Goal: Task Accomplishment & Management: Complete application form

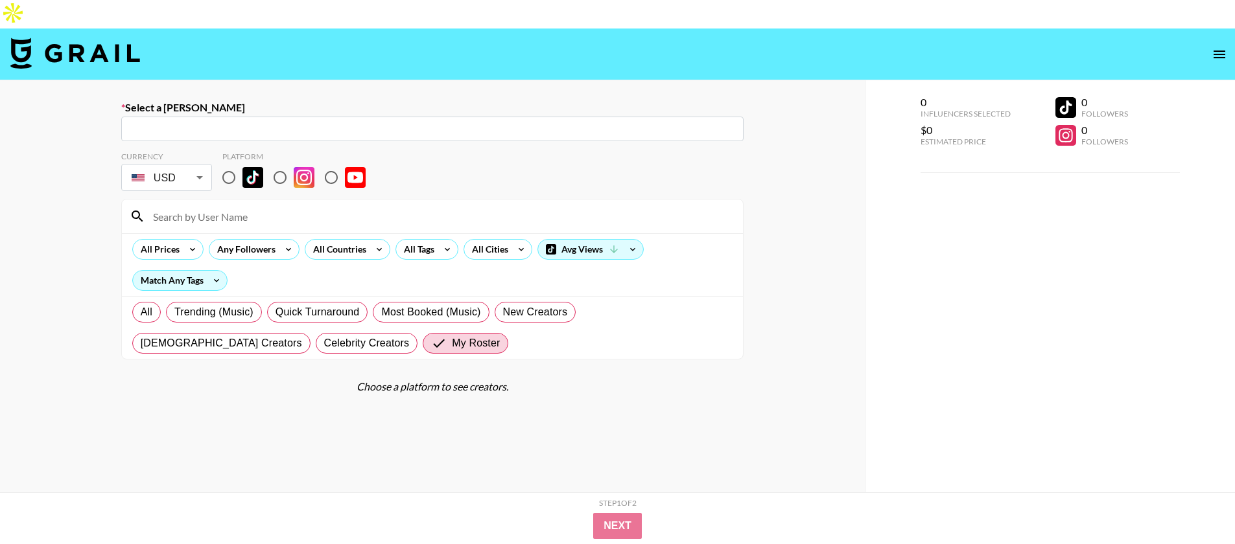
click at [331, 122] on input "text" at bounding box center [432, 129] width 607 height 15
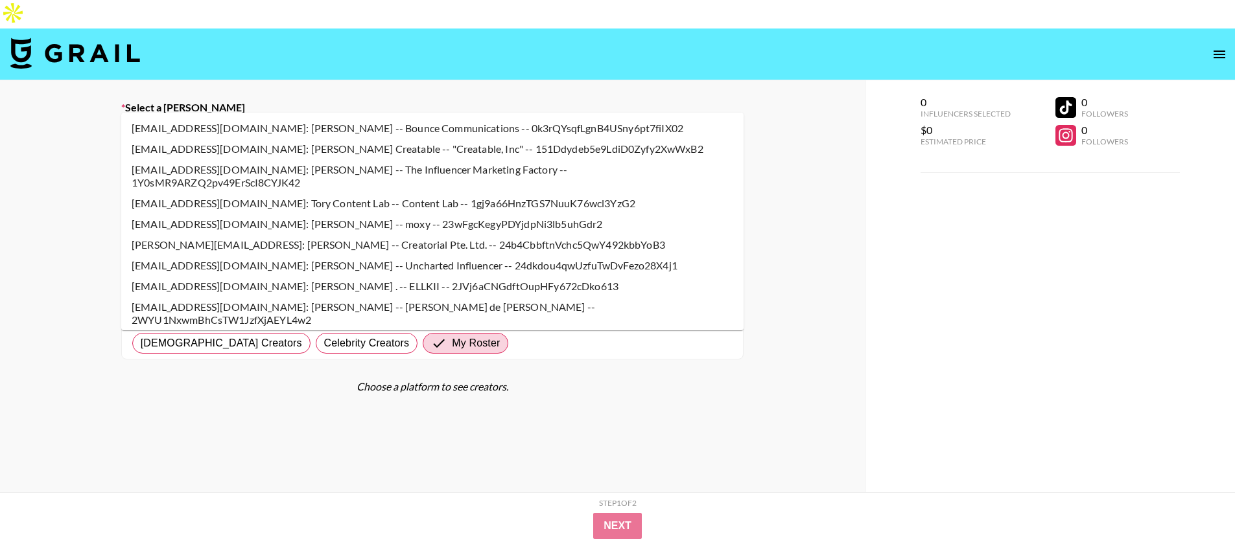
type input "tor@creedmedia.com: Tor Johnson -- Creed Media -- nGyF7zDOsWbnx1lW1EgrZ12ZdIw1"
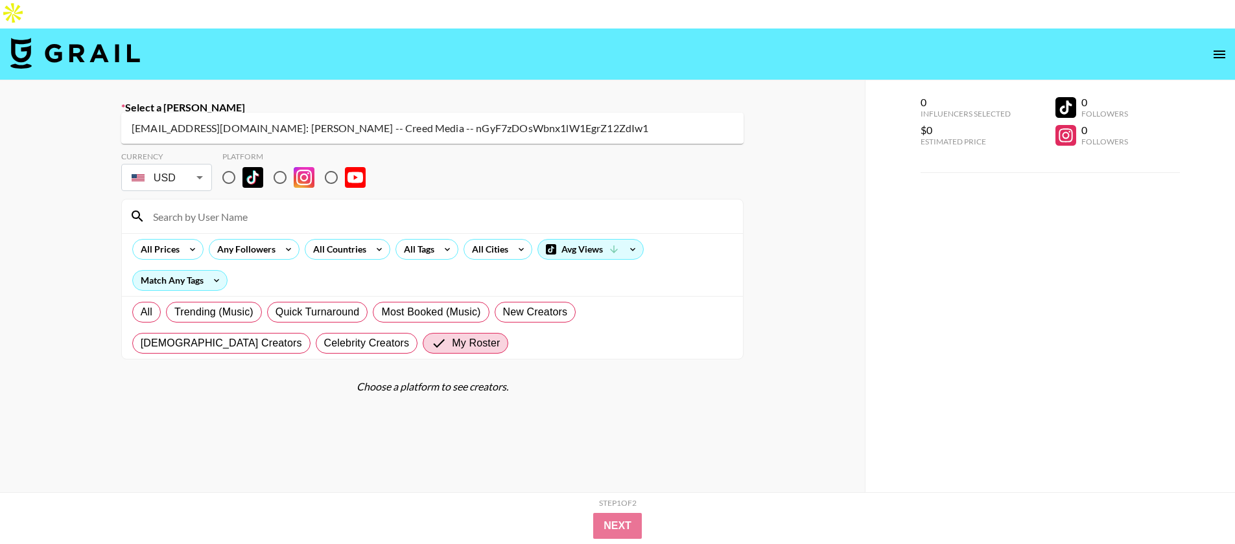
click at [301, 130] on li "tor@creedmedia.com: Tor Johnson -- Creed Media -- nGyF7zDOsWbnx1lW1EgrZ12ZdIw1" at bounding box center [432, 128] width 622 height 21
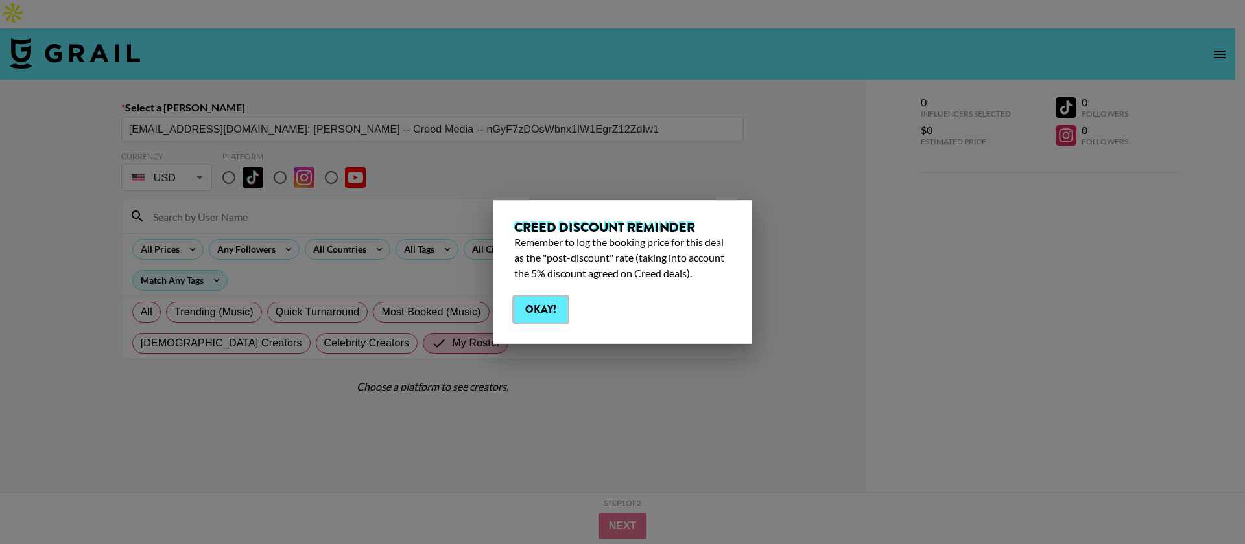
click at [530, 303] on button "Okay!" at bounding box center [540, 310] width 53 height 26
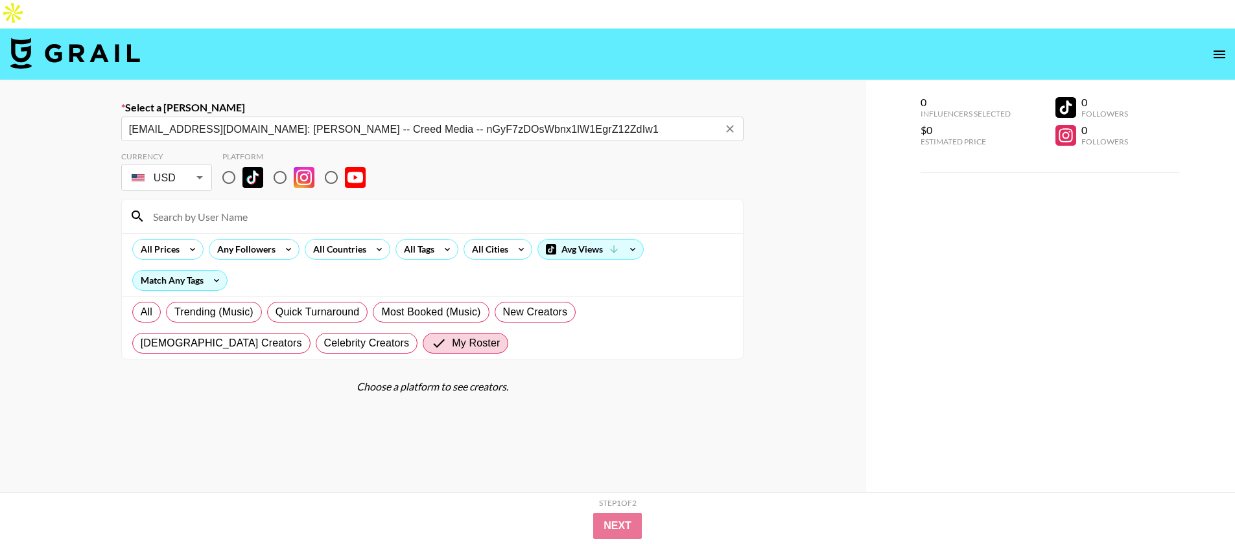
click at [234, 164] on input "radio" at bounding box center [228, 177] width 27 height 27
radio input "true"
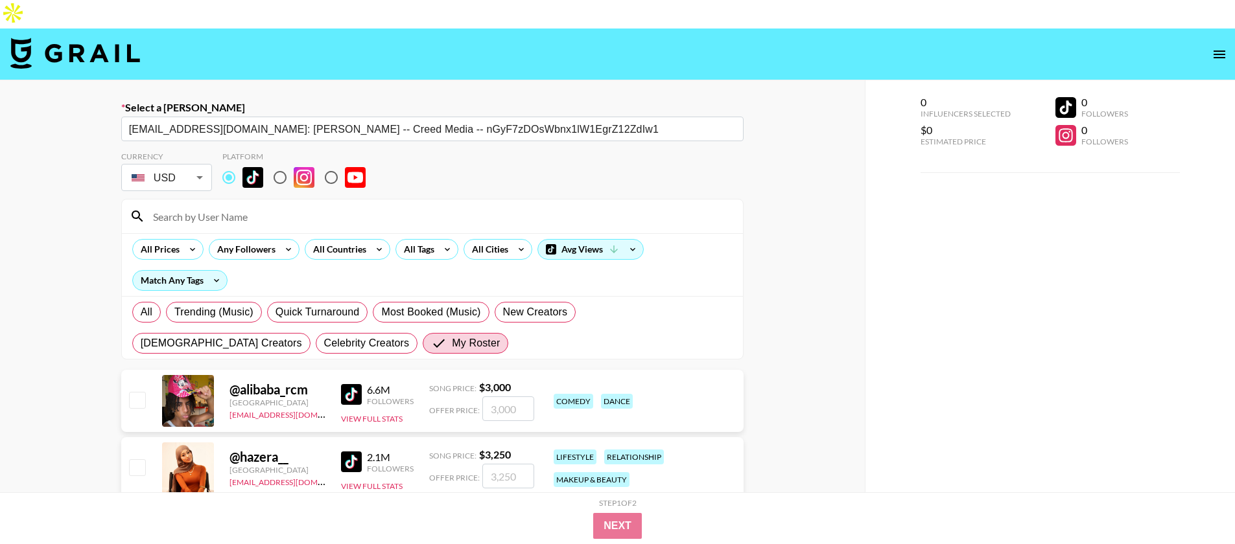
click at [223, 206] on input at bounding box center [440, 216] width 590 height 21
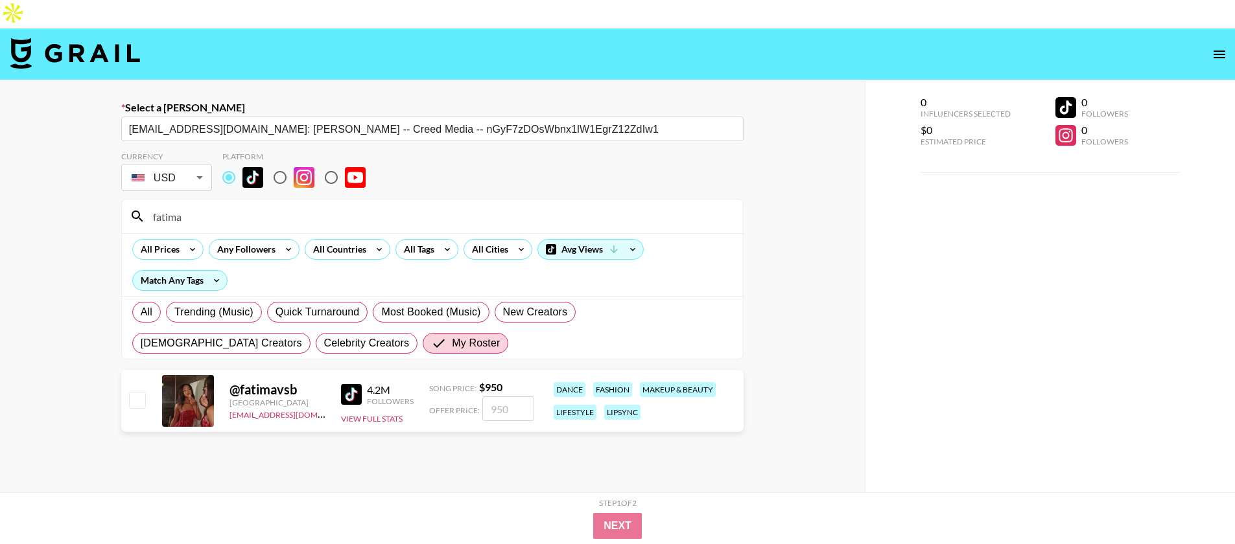
type input "fatima"
click at [141, 392] on input "checkbox" at bounding box center [137, 400] width 16 height 16
checkbox input "true"
type input "950"
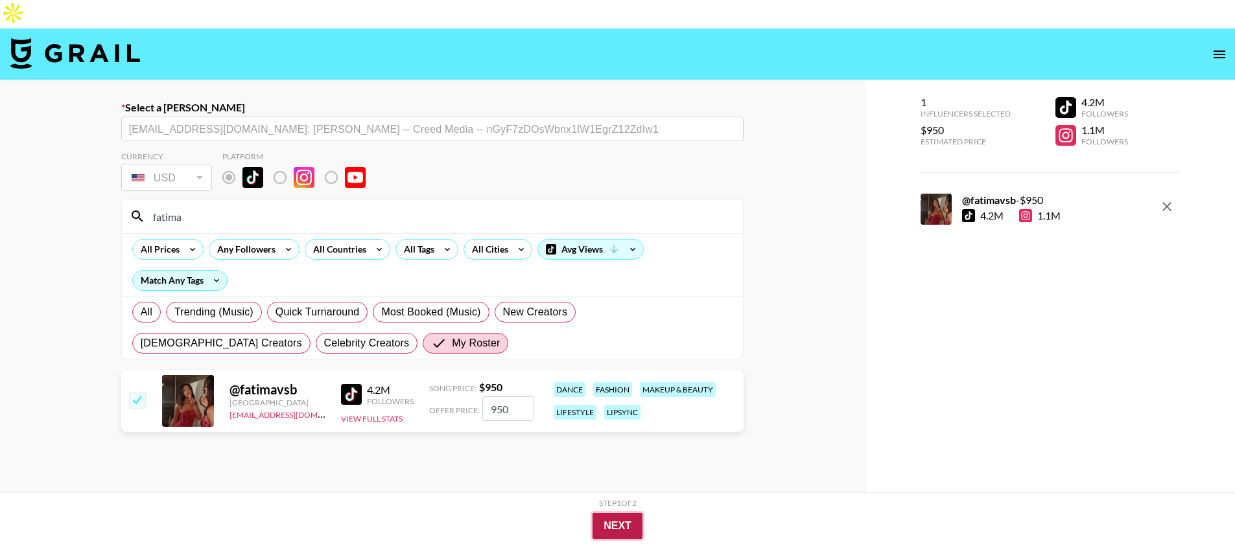
click at [613, 513] on button "Next" at bounding box center [617, 526] width 50 height 26
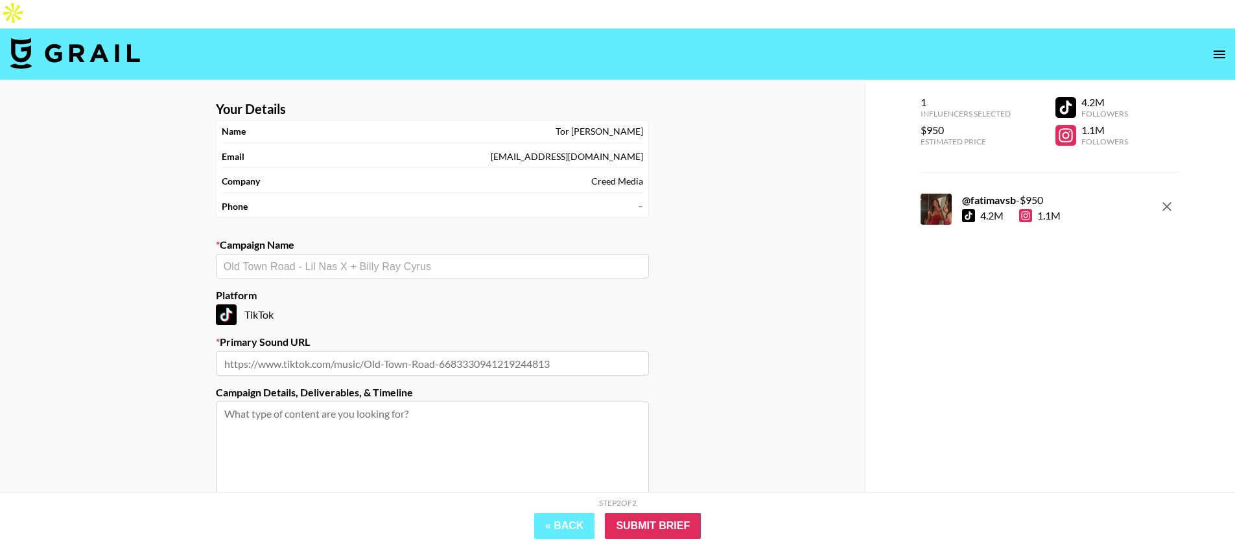
click at [312, 239] on label "Campaign Name" at bounding box center [432, 245] width 433 height 13
click at [312, 259] on input "text" at bounding box center [432, 266] width 417 height 15
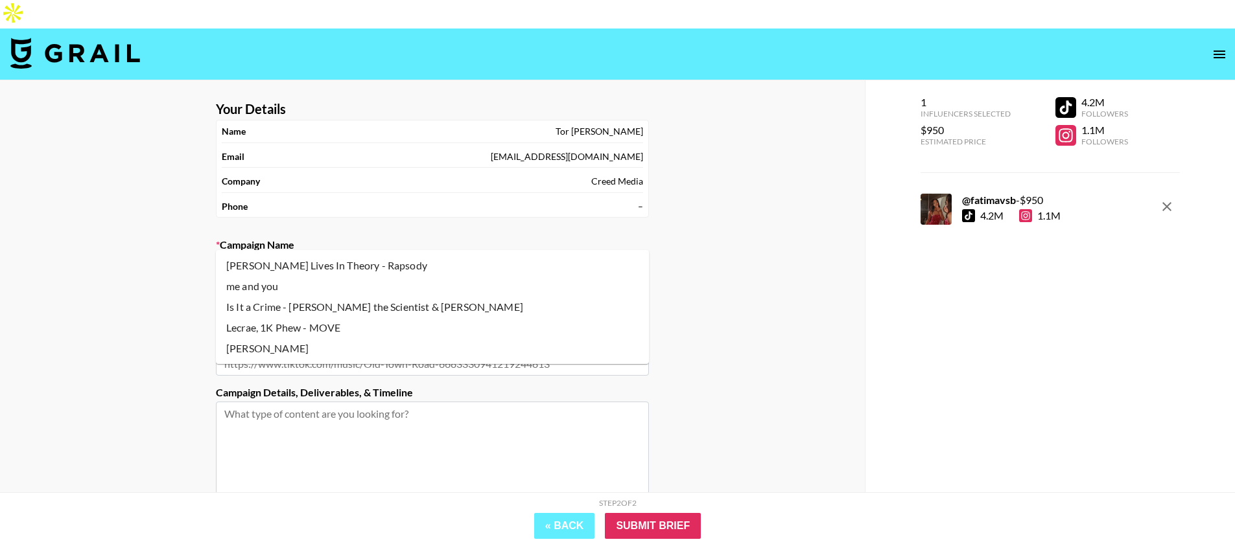
click at [327, 331] on li "Lecrae, 1K Phew - MOVE" at bounding box center [432, 328] width 433 height 21
type input "Lecrae, 1K Phew - MOVE"
type input "https://www.tiktok.com/music/MOVE-7029431709389031426"
type textarea "TikTok -- 1x TikTok video"
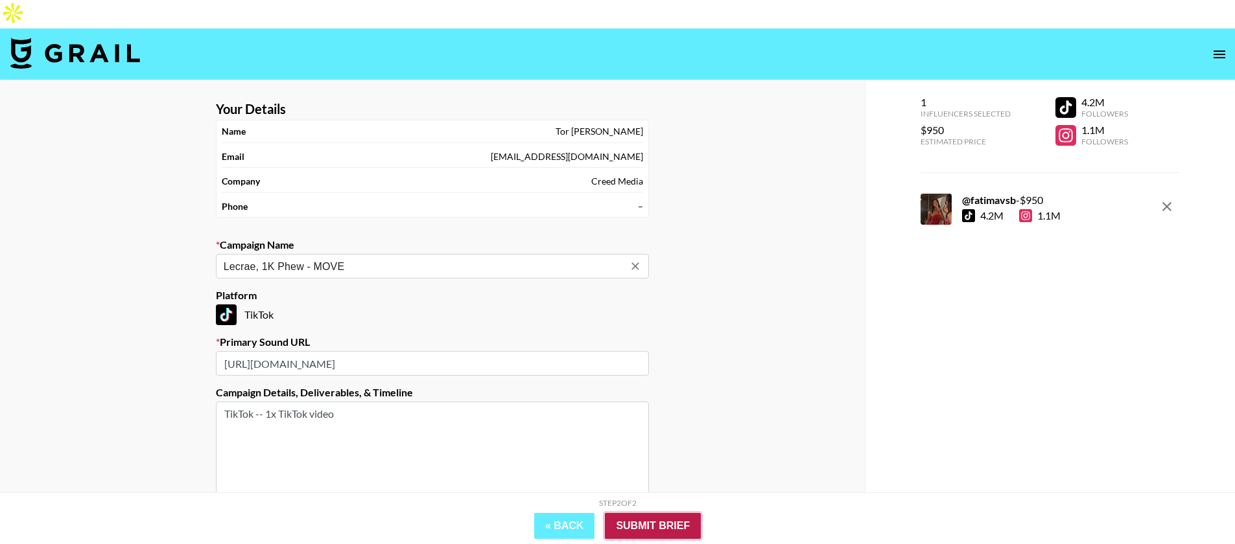
click at [660, 522] on input "Submit Brief" at bounding box center [653, 526] width 96 height 26
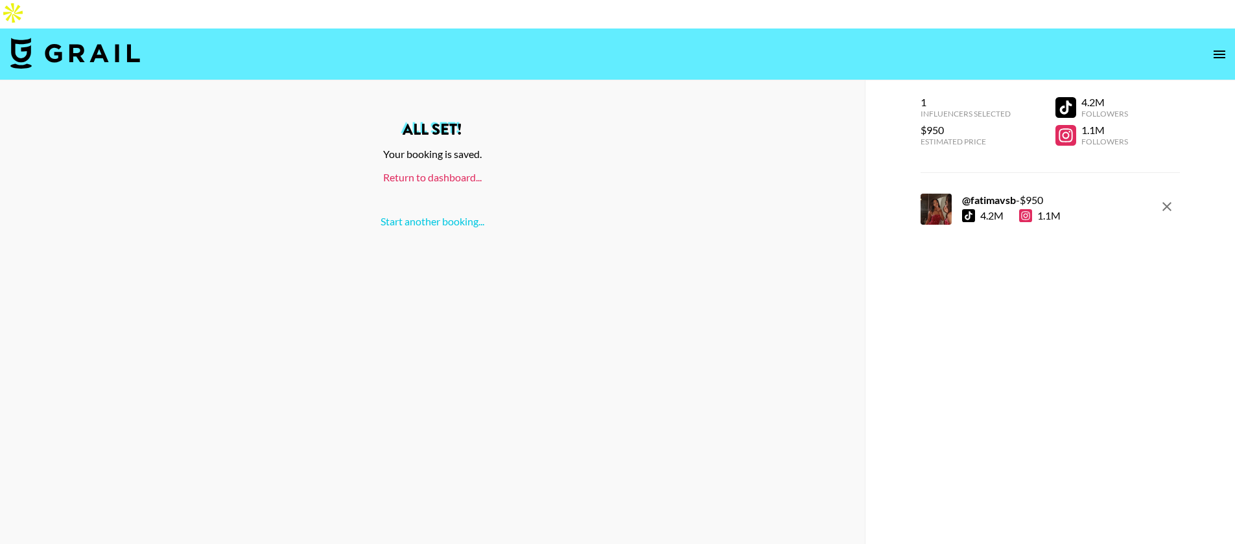
click at [469, 171] on link "Return to dashboard..." at bounding box center [432, 177] width 99 height 12
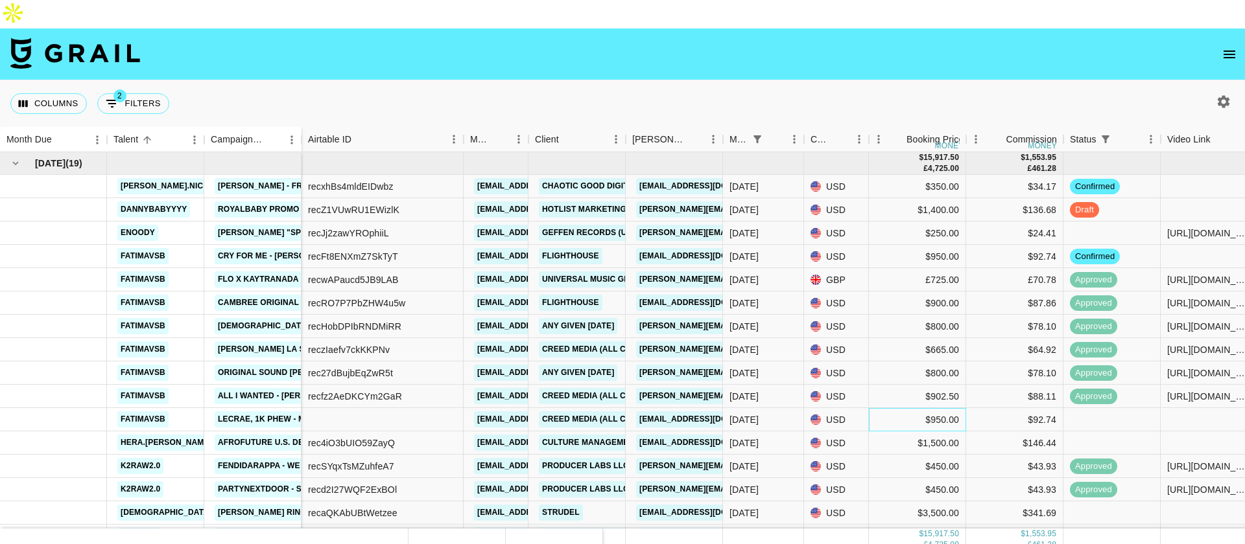
click at [932, 408] on div "$950.00" at bounding box center [917, 419] width 97 height 23
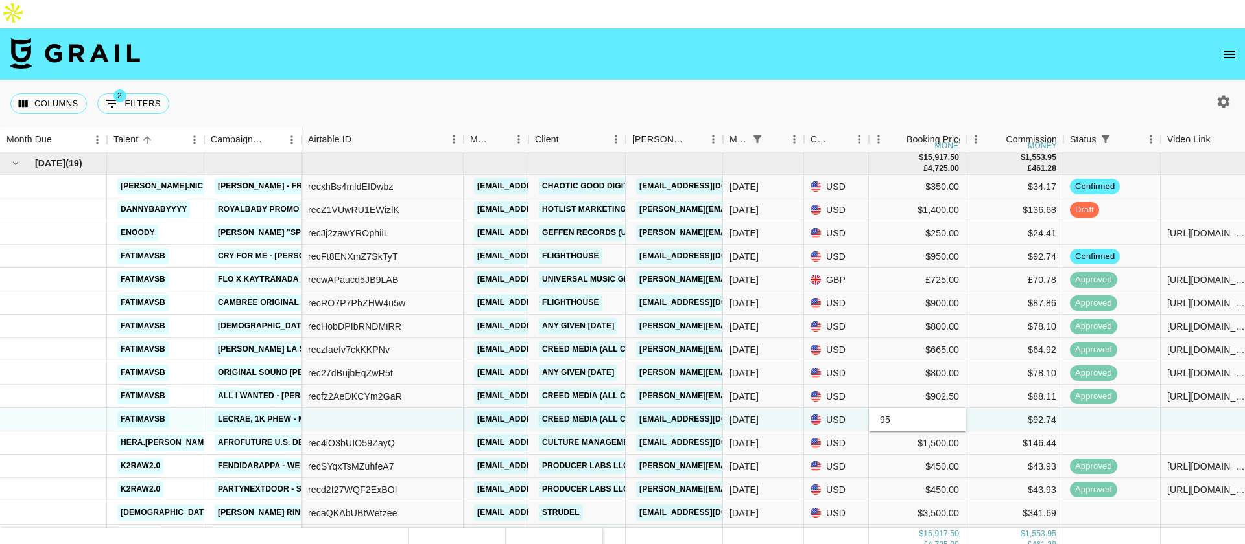
type input "9"
type input "760"
click at [1130, 408] on div at bounding box center [1111, 419] width 97 height 23
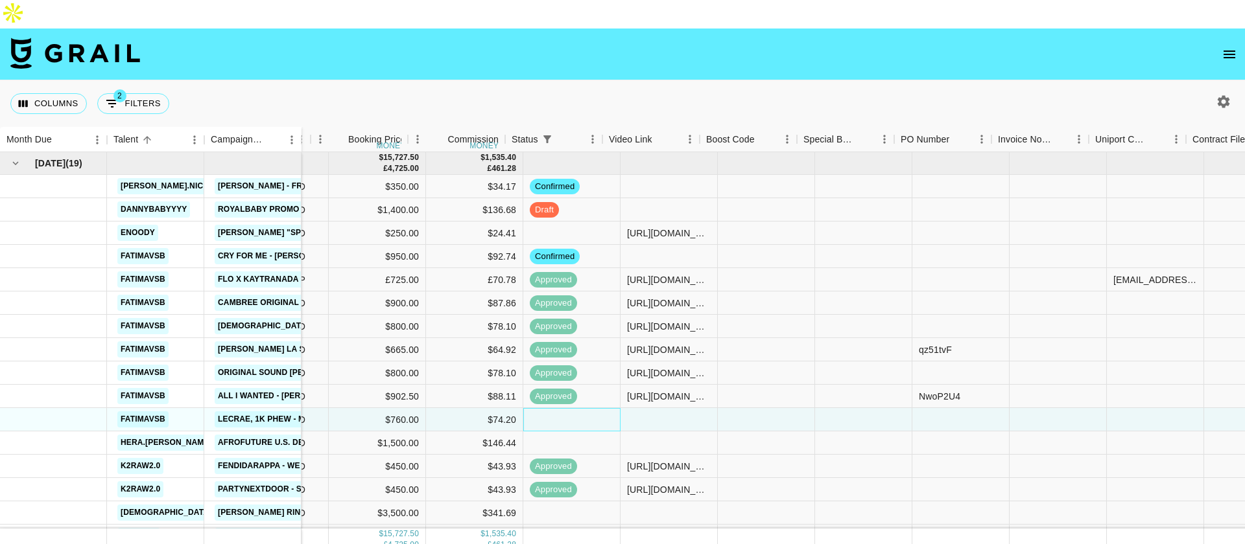
scroll to position [0, 600]
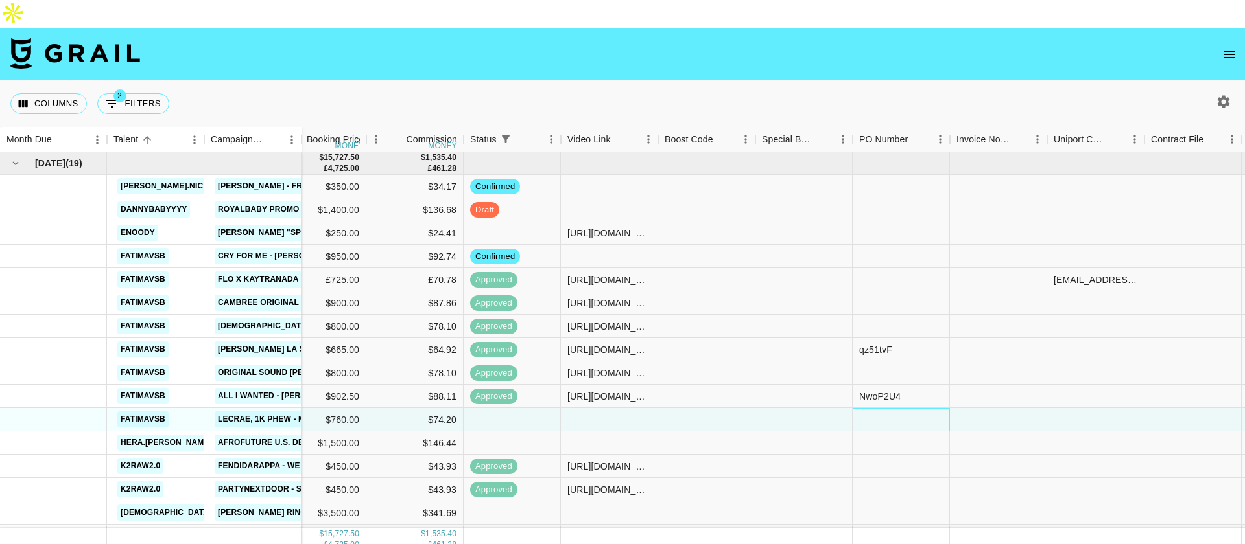
click at [889, 408] on div at bounding box center [900, 419] width 97 height 23
type input "KHNywyQ"
click at [1005, 408] on div at bounding box center [998, 419] width 97 height 23
click at [580, 408] on div at bounding box center [609, 419] width 97 height 23
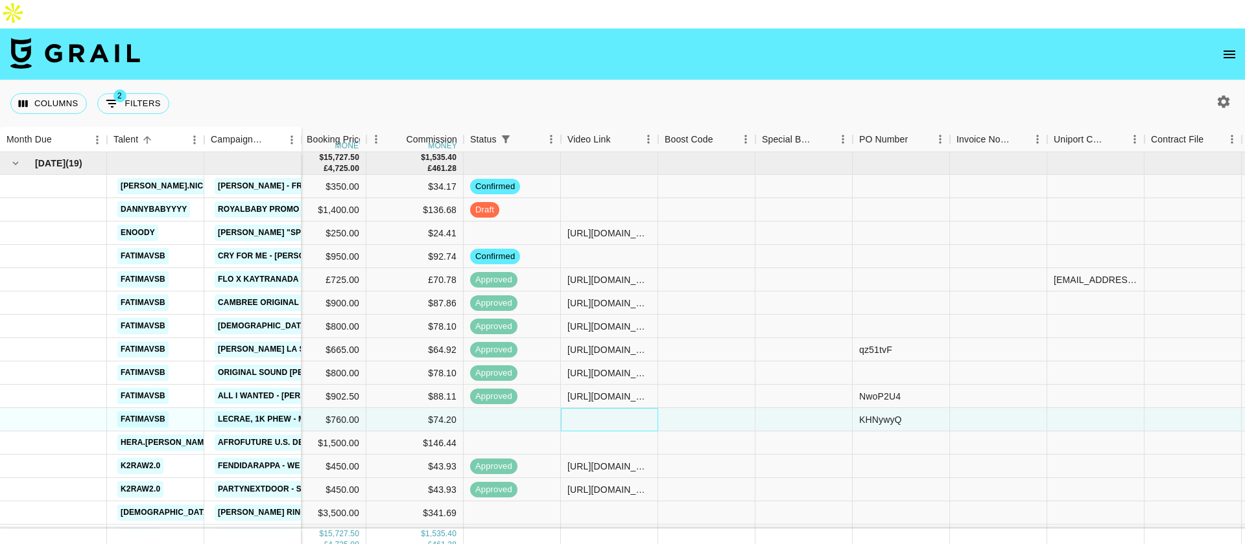
click at [580, 408] on div at bounding box center [609, 419] width 97 height 23
type input "[URL][DOMAIN_NAME]"
click at [722, 408] on div at bounding box center [706, 419] width 97 height 23
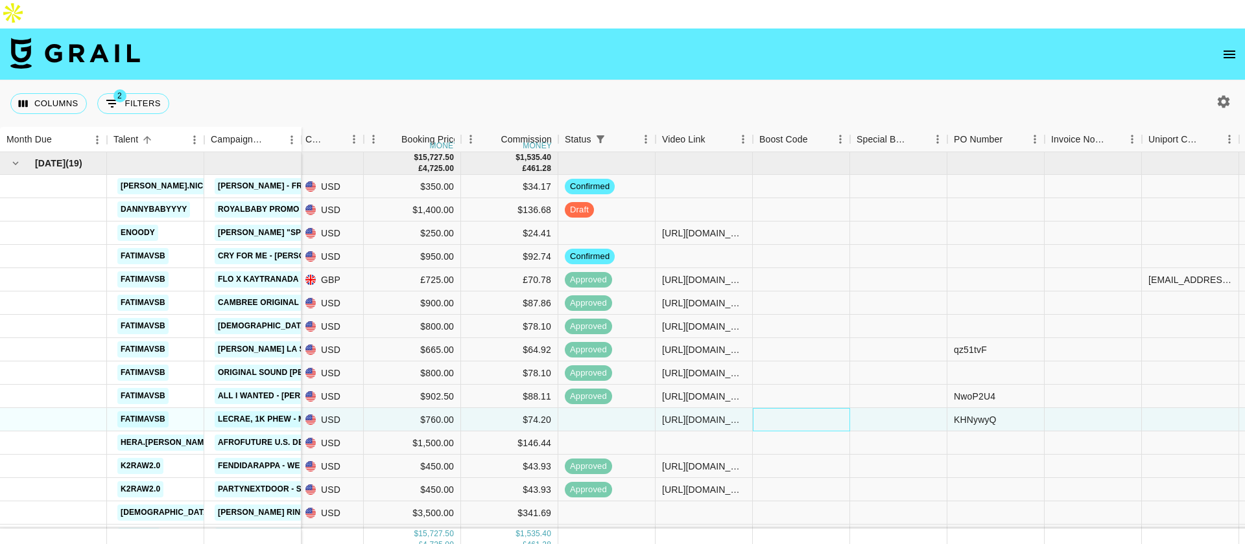
scroll to position [0, 950]
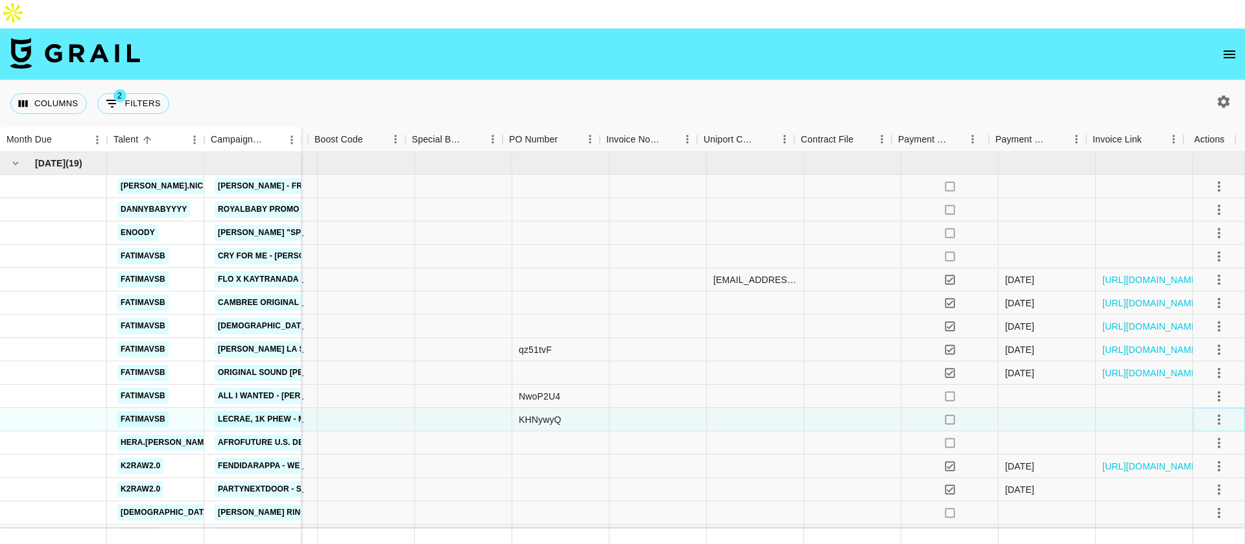
click at [1211, 412] on icon "select merge strategy" at bounding box center [1219, 420] width 16 height 16
click at [1195, 421] on li "Confirm" at bounding box center [1203, 419] width 84 height 23
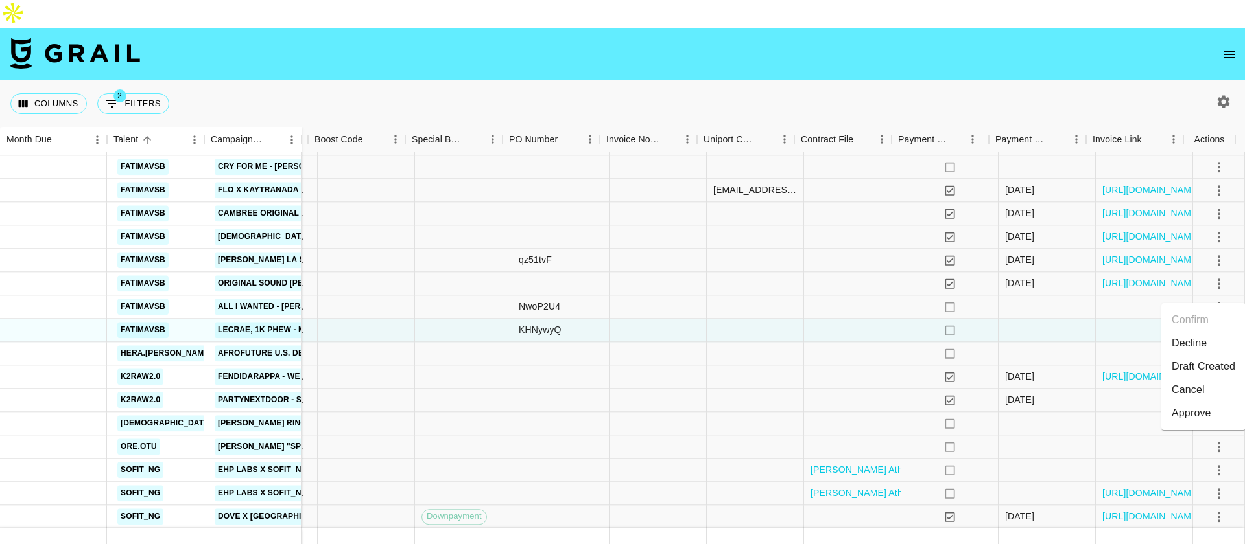
drag, startPoint x: 775, startPoint y: 526, endPoint x: 668, endPoint y: 519, distance: 106.5
click at [668, 519] on section "Columns 2 Filters + Booking Month Due Talent Campaign (Type) Month Due Currency…" at bounding box center [622, 301] width 1245 height 544
click at [758, 389] on div at bounding box center [755, 400] width 97 height 23
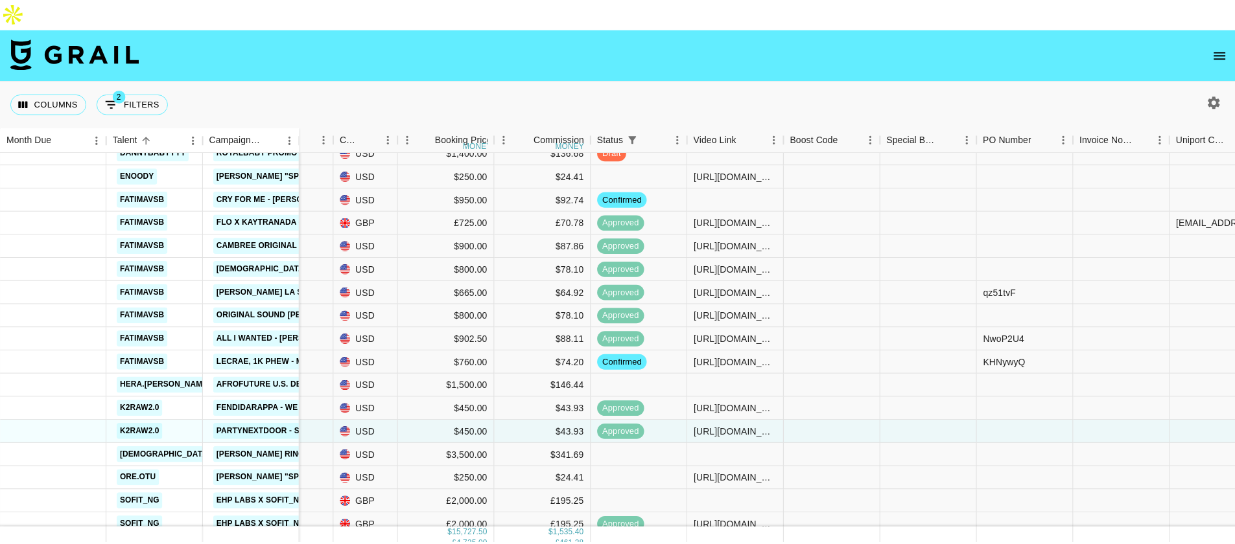
scroll to position [40, 468]
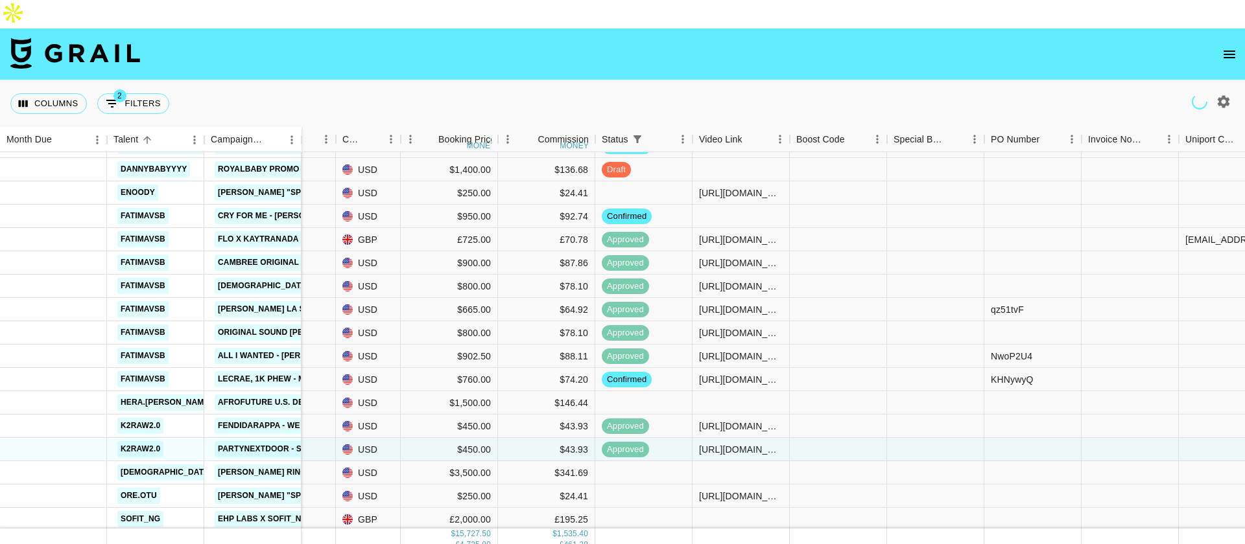
click at [1224, 47] on icon "open drawer" at bounding box center [1229, 55] width 16 height 16
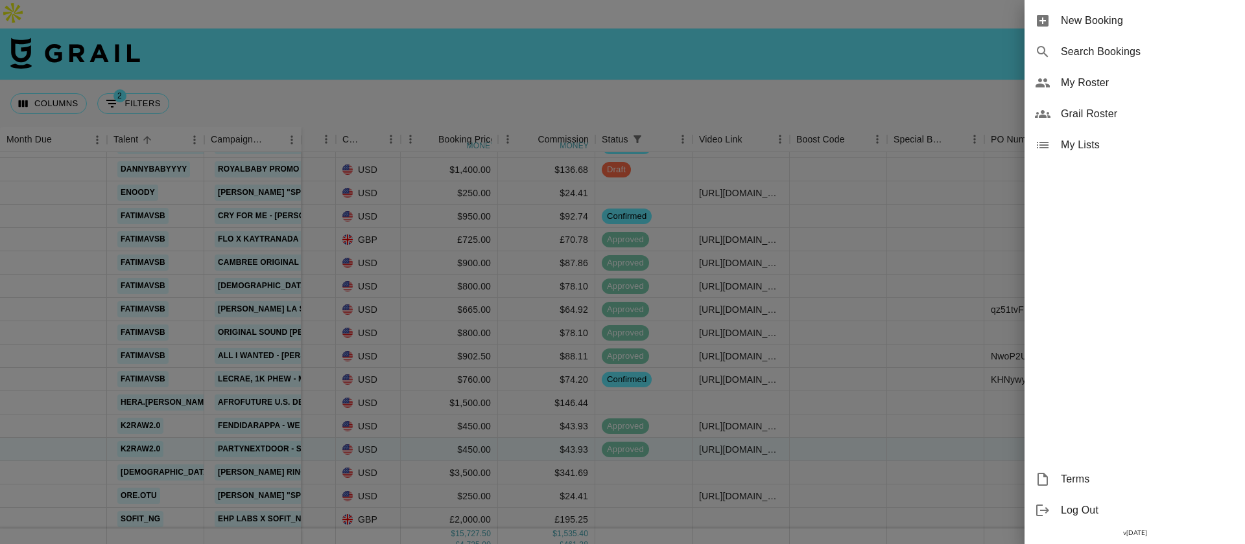
click at [1123, 19] on span "New Booking" at bounding box center [1147, 21] width 174 height 16
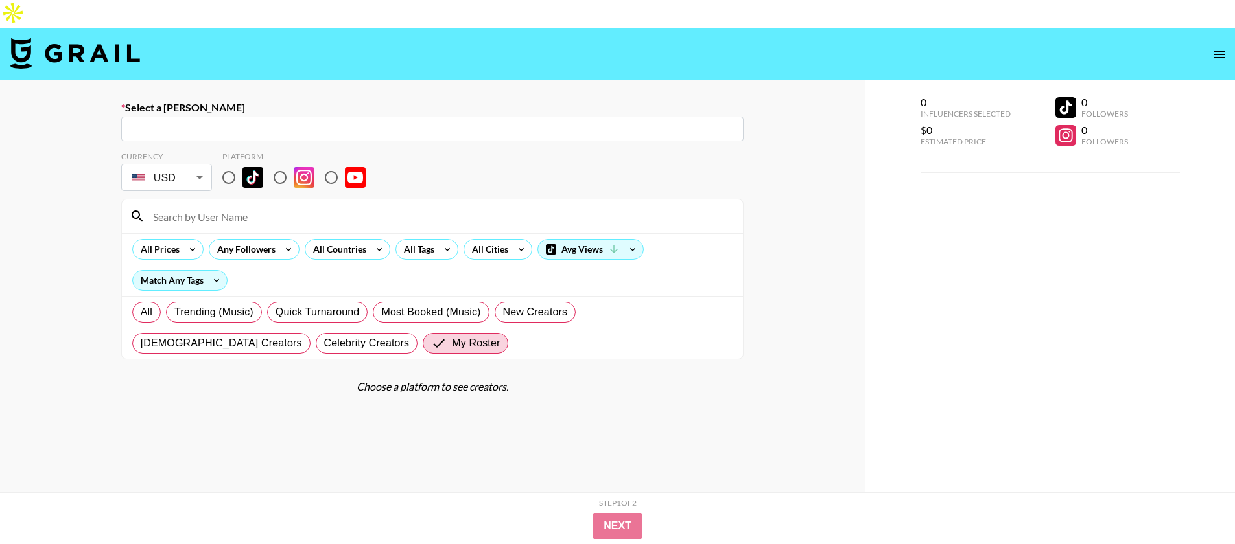
click at [343, 122] on input "text" at bounding box center [432, 129] width 607 height 15
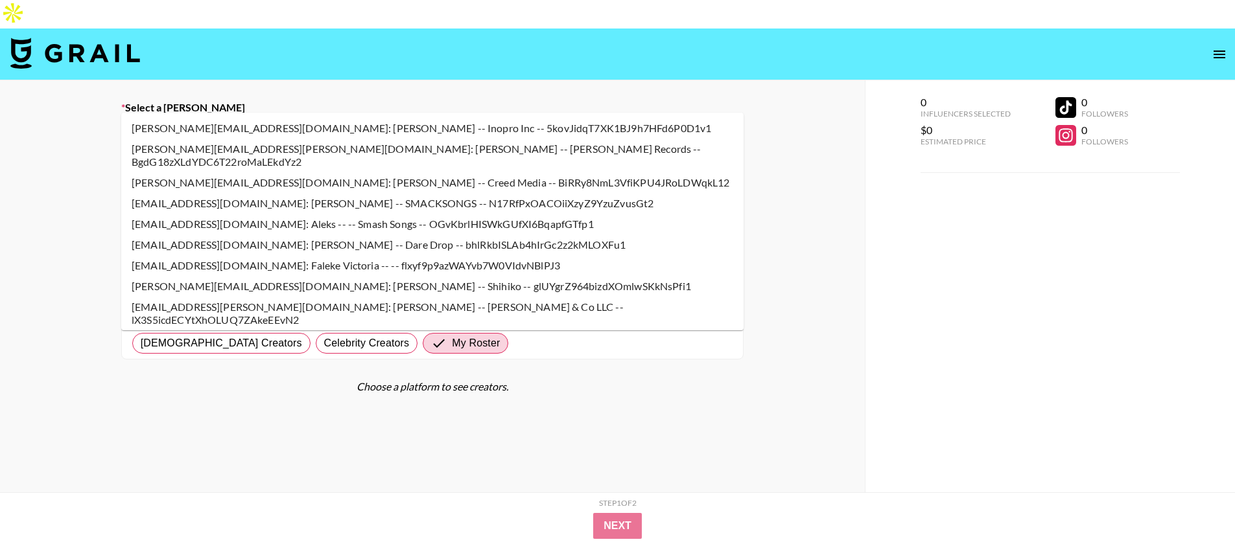
type input "aleksandra@creedmedia.com: Aleksandra Tallnäs -- Creed Media -- BiRRy8NmL3VfiKP…"
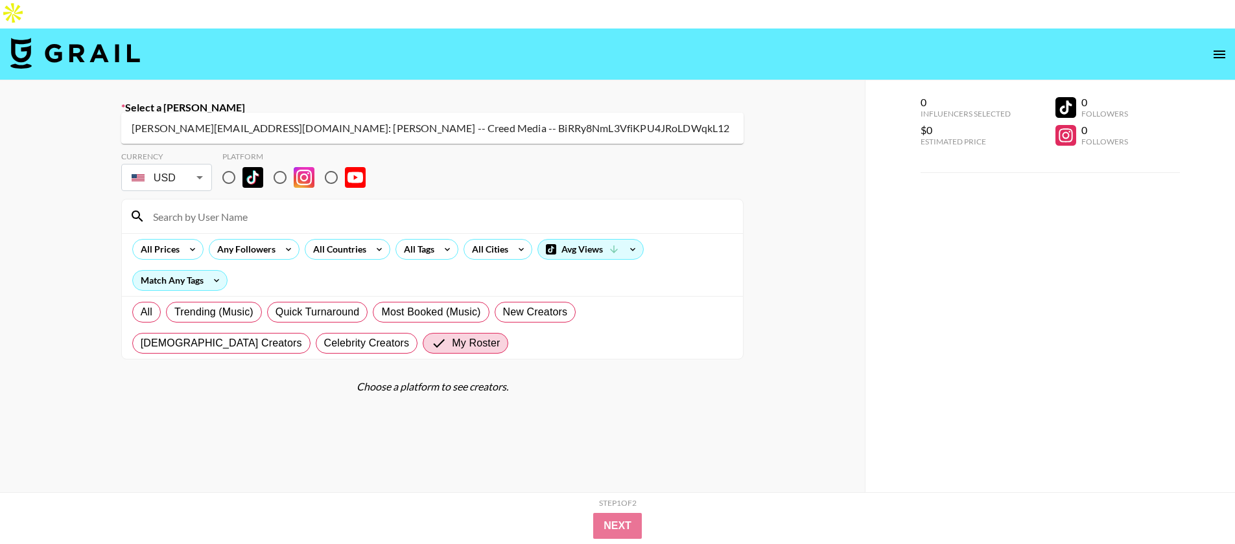
click at [292, 131] on li "aleksandra@creedmedia.com: Aleksandra Tallnäs -- Creed Media -- BiRRy8NmL3VfiKP…" at bounding box center [432, 128] width 622 height 21
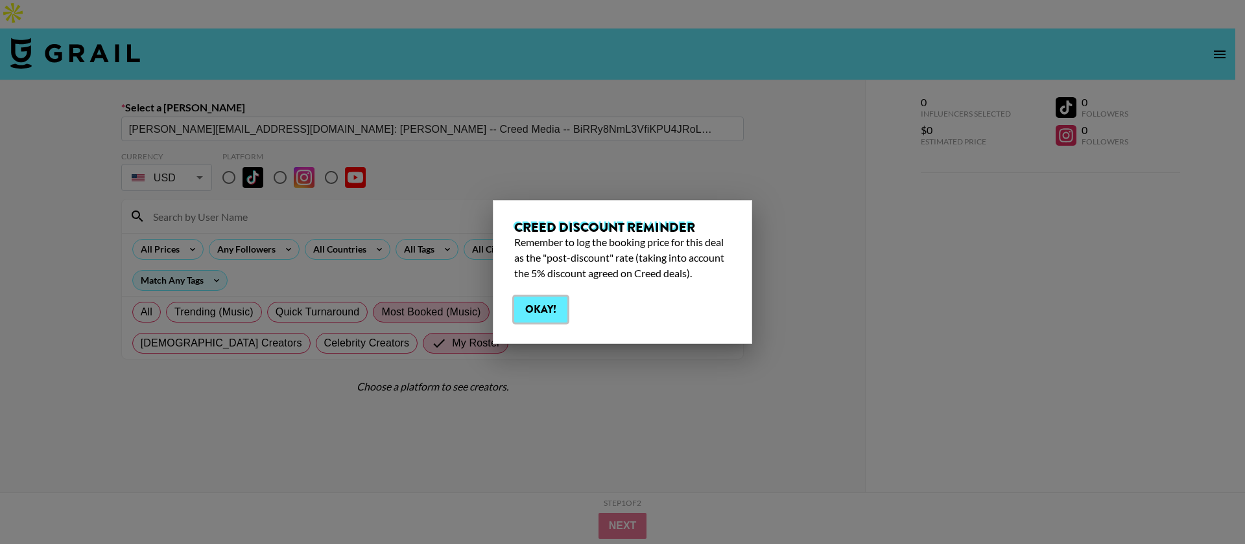
click at [536, 306] on button "Okay!" at bounding box center [540, 310] width 53 height 26
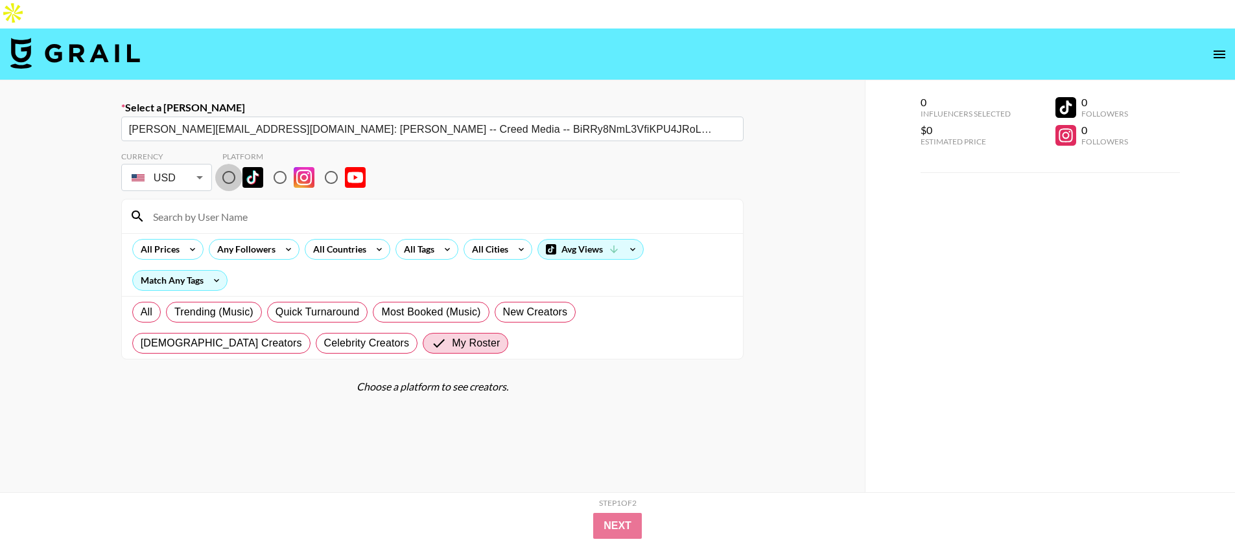
click at [227, 164] on input "radio" at bounding box center [228, 177] width 27 height 27
radio input "true"
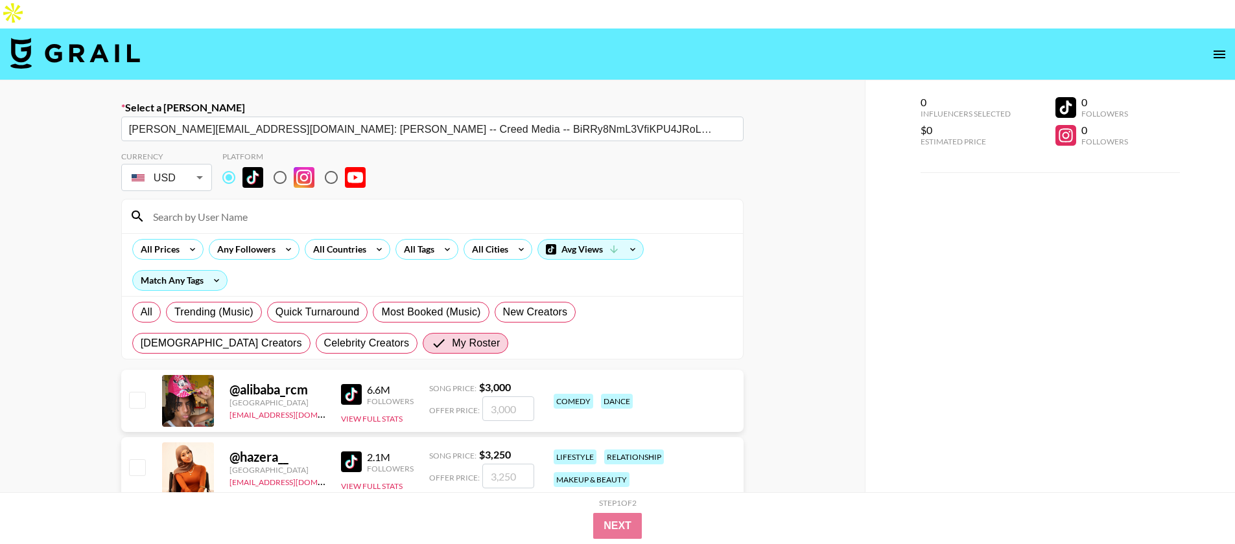
click at [222, 206] on input at bounding box center [440, 216] width 590 height 21
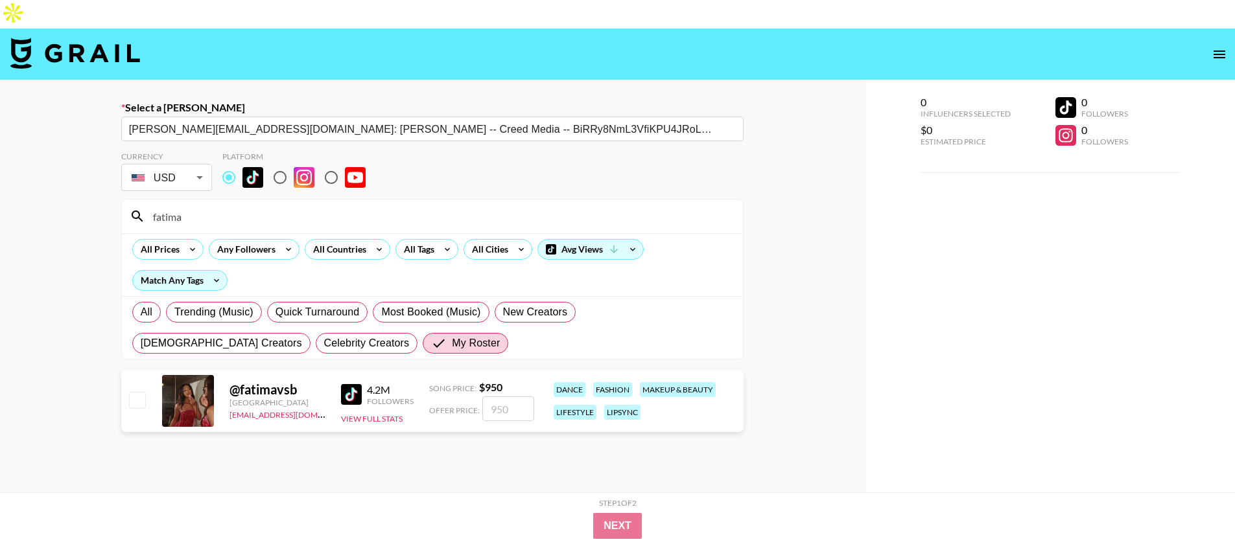
type input "fatima"
click at [140, 392] on input "checkbox" at bounding box center [137, 400] width 16 height 16
checkbox input "true"
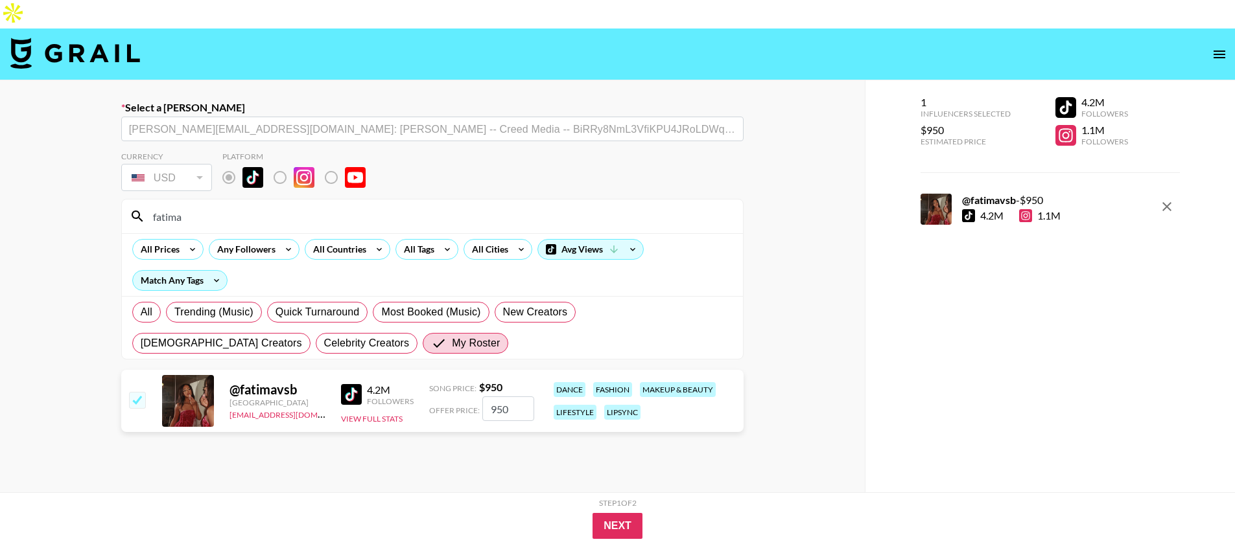
click at [500, 397] on input "950" at bounding box center [508, 409] width 52 height 25
type input "760"
click at [612, 528] on button "Next" at bounding box center [617, 526] width 50 height 26
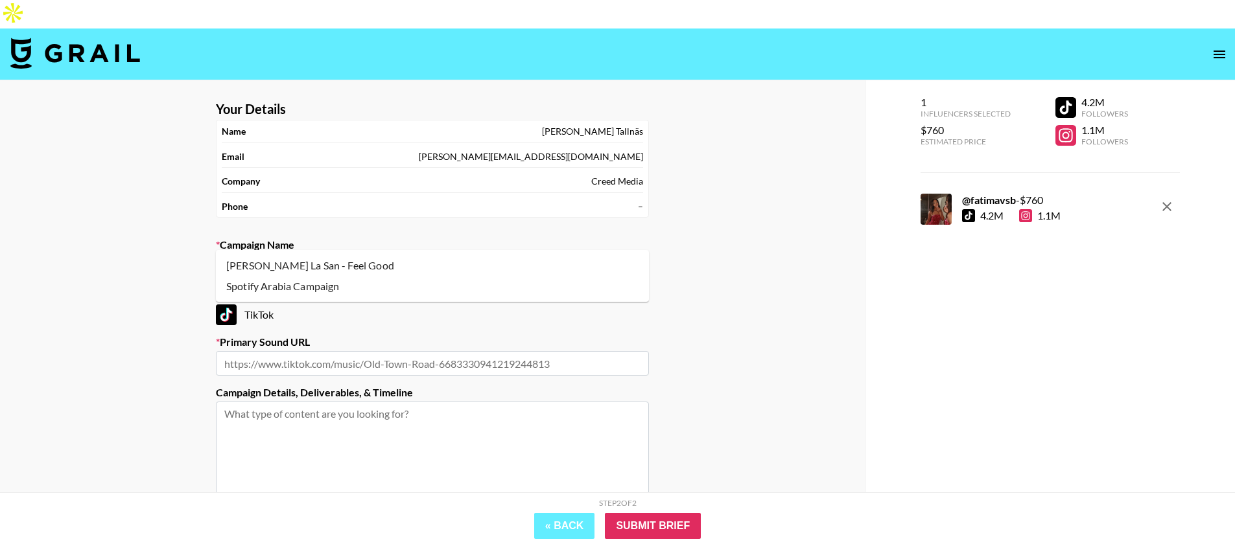
click at [443, 259] on input "text" at bounding box center [432, 266] width 417 height 15
click at [344, 259] on input "text" at bounding box center [432, 266] width 417 height 15
paste input "[PERSON_NAME] - Hot Body"
click at [361, 266] on li "Add New Campaign: "Ayra Starr - Hot Body"" at bounding box center [432, 265] width 433 height 21
type input "[PERSON_NAME] - Hot Body"
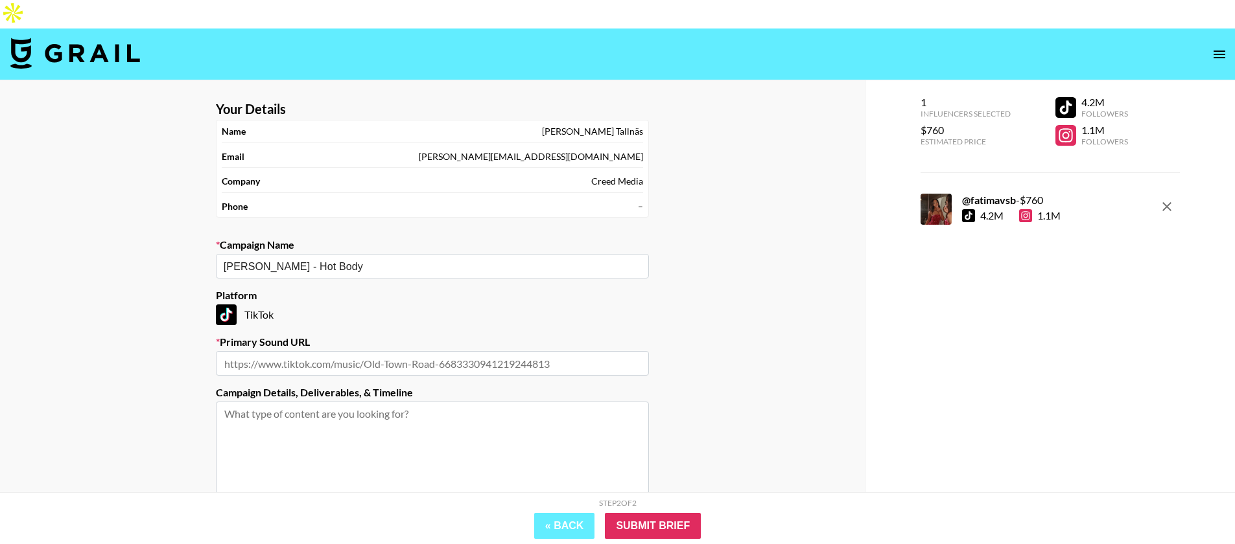
click at [366, 348] on section "Your Details Name Aleksandra Tallnäs Email aleksandra@creedmedia.com Company Cr…" at bounding box center [432, 337] width 454 height 493
click at [372, 351] on input "text" at bounding box center [432, 363] width 433 height 25
paste input "https://tiktok.com/music/Hot-Body-7525469925324966662"
click at [629, 522] on input "Submit Brief" at bounding box center [653, 526] width 96 height 26
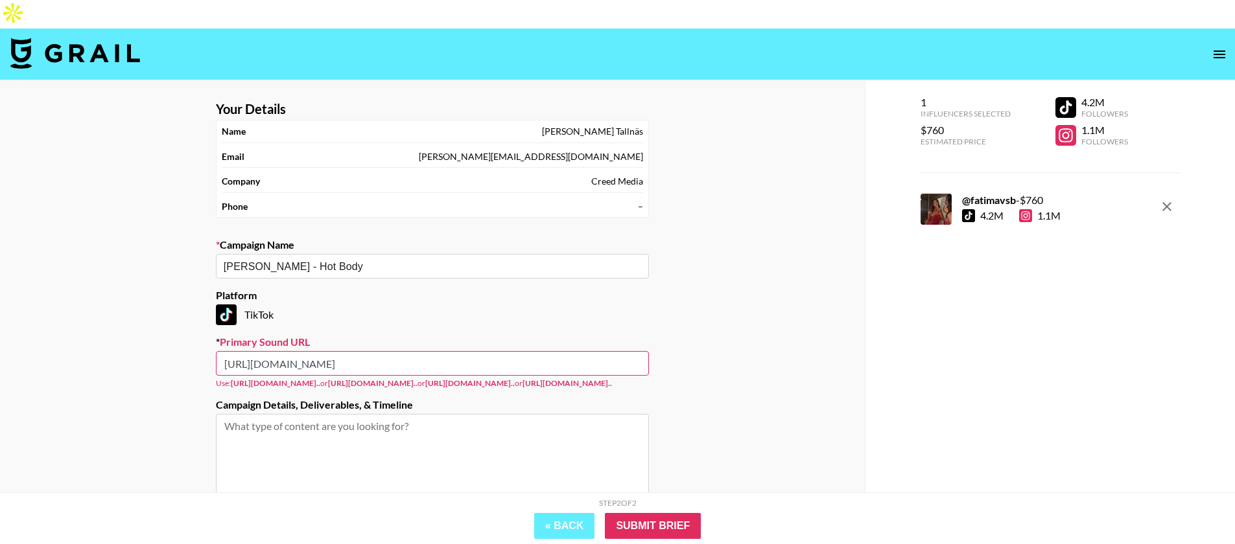
click at [532, 351] on input "https://tiktok.com/music/Hot-Body-7525469925324966662" at bounding box center [432, 363] width 433 height 25
drag, startPoint x: 257, startPoint y: 336, endPoint x: 285, endPoint y: 335, distance: 27.3
click at [257, 351] on input "https://tiktok.com/music/Hot-Body-7525469925324966662" at bounding box center [432, 363] width 433 height 25
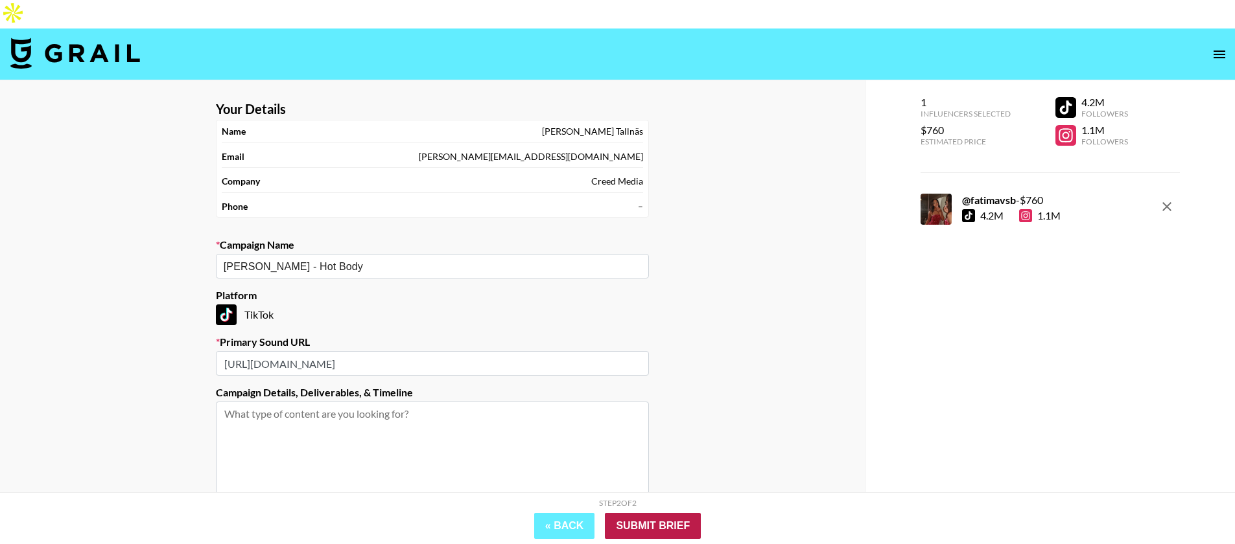
type input "https://www.tiktok.com/music/Hot-Body-7525469925324966662"
click at [653, 531] on input "Submit Brief" at bounding box center [653, 526] width 96 height 26
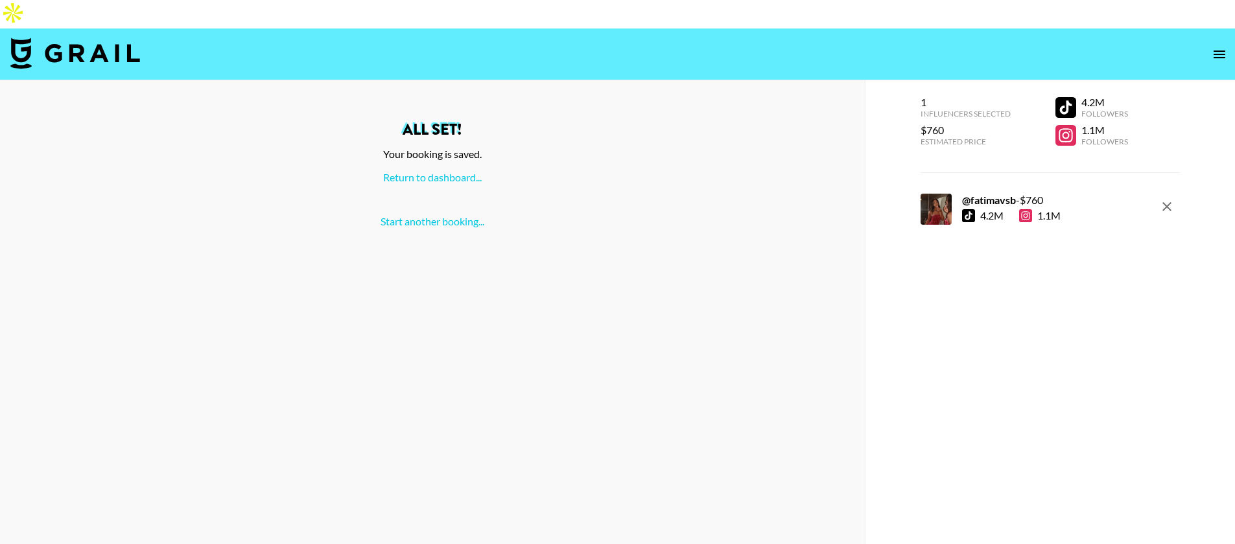
click at [462, 158] on div "All set! Your booking is saved. Return to dashboard... Start another booking..." at bounding box center [432, 175] width 844 height 106
click at [463, 171] on link "Return to dashboard..." at bounding box center [432, 177] width 99 height 12
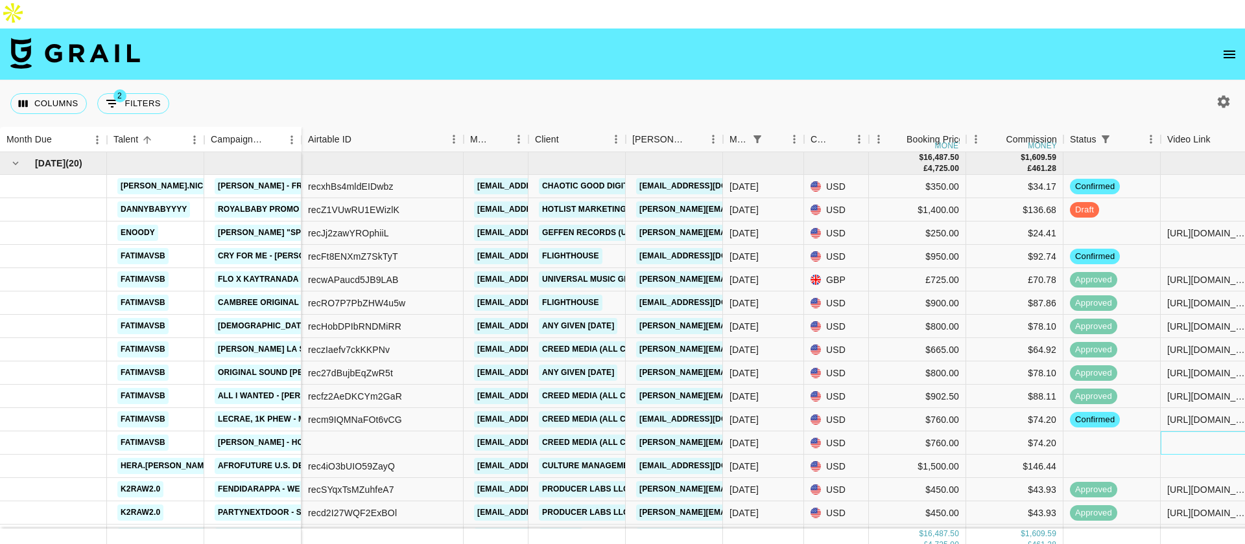
click at [1217, 432] on div at bounding box center [1208, 443] width 97 height 23
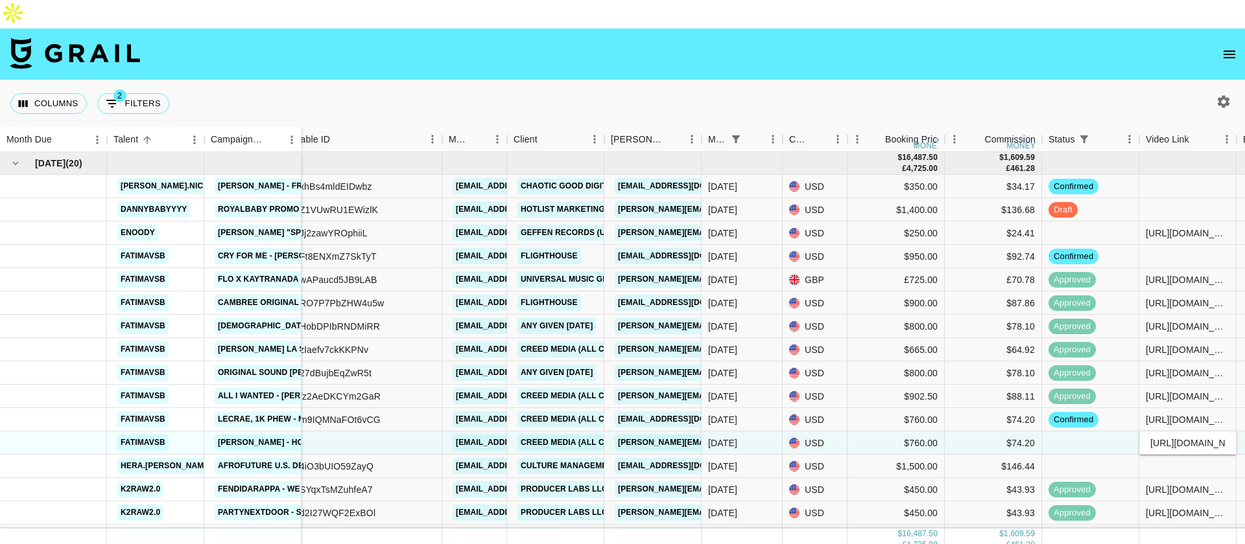
scroll to position [0, 204]
type input "[URL][DOMAIN_NAME]"
click at [1110, 408] on div "confirmed" at bounding box center [1090, 419] width 97 height 23
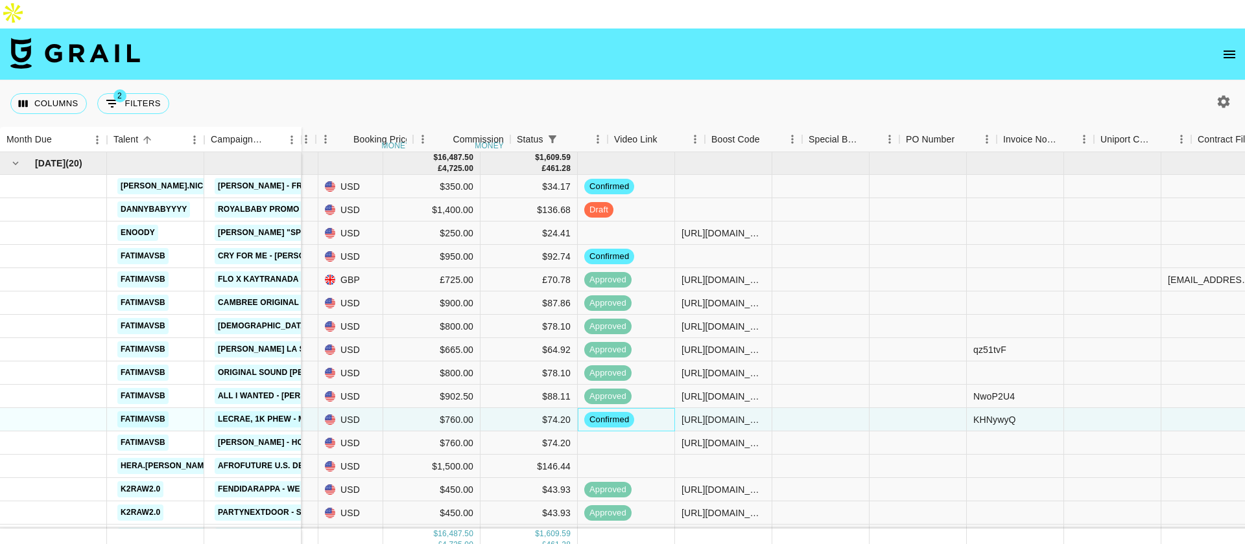
scroll to position [0, 606]
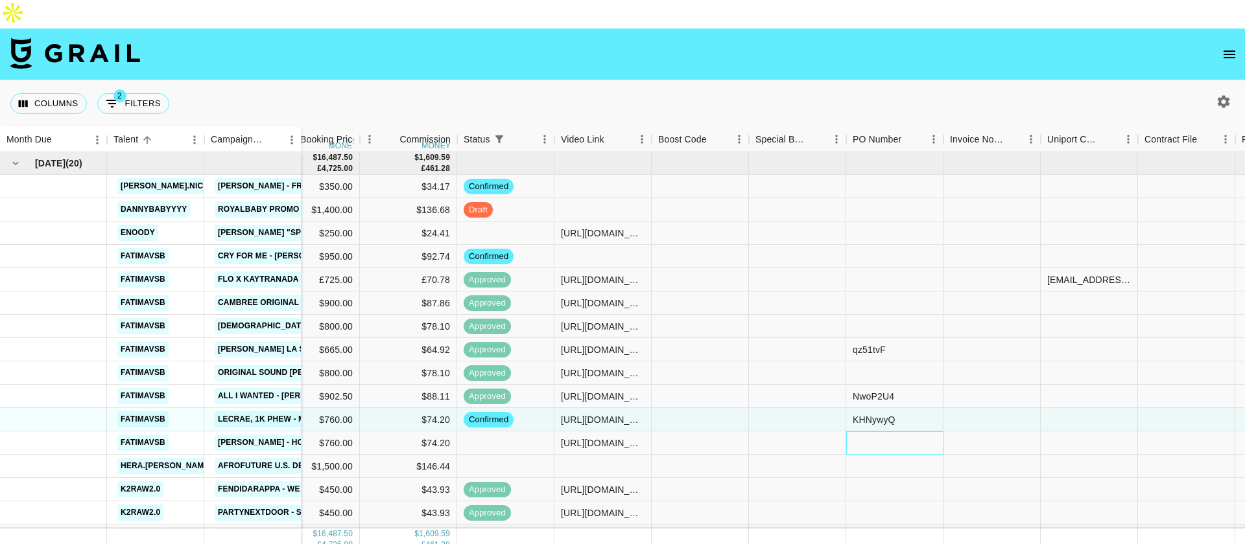
click at [887, 432] on div at bounding box center [894, 443] width 97 height 23
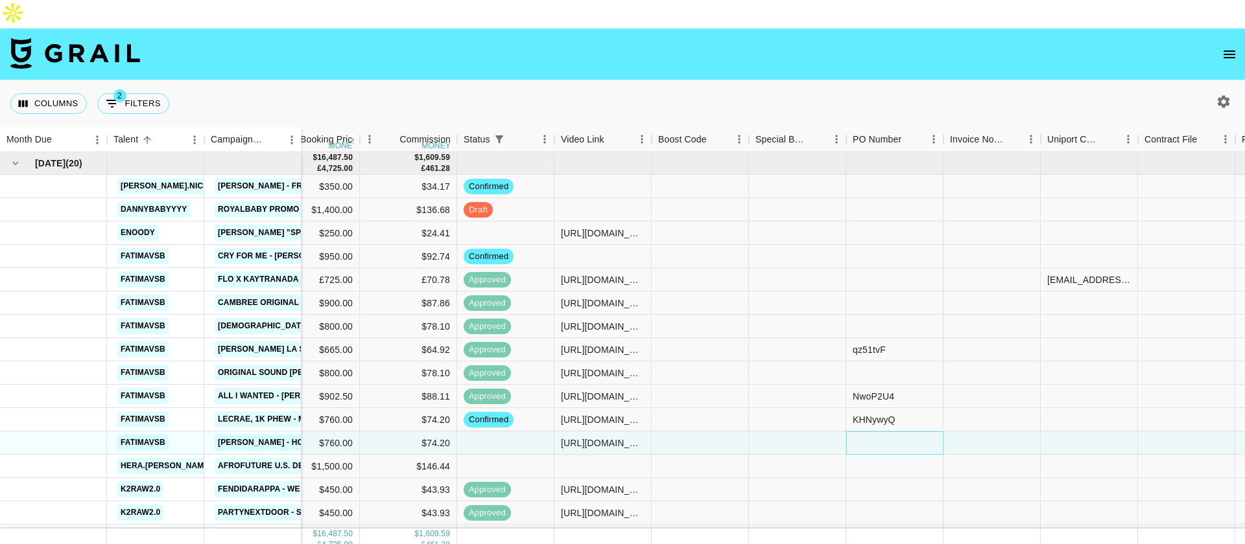
click at [887, 432] on div at bounding box center [894, 443] width 97 height 23
type input "KENlb7L"
click at [960, 432] on div at bounding box center [991, 443] width 97 height 23
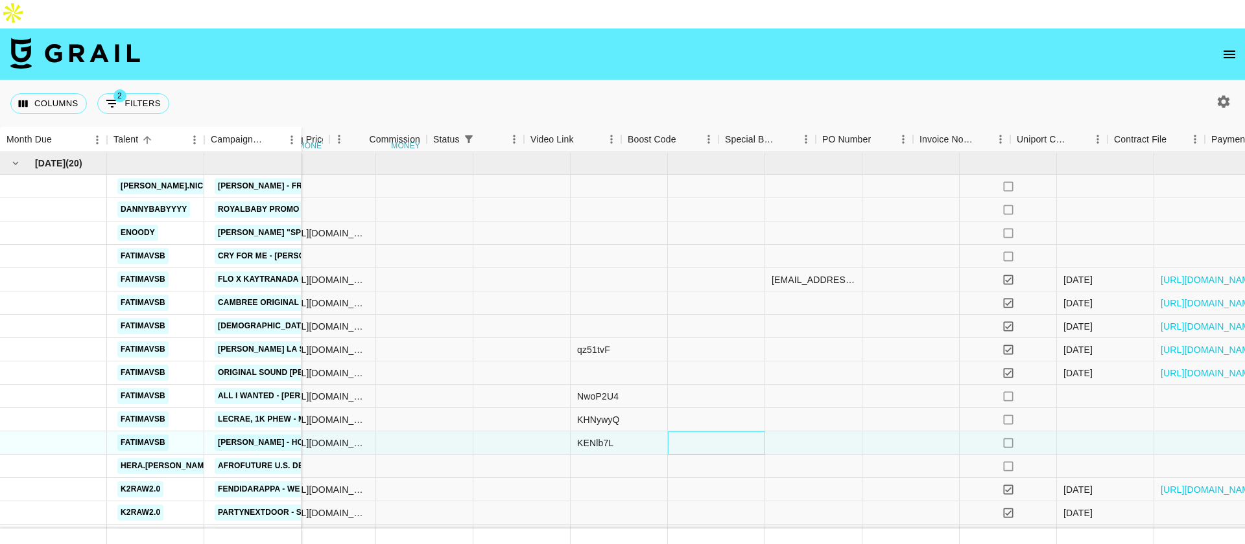
scroll to position [0, 950]
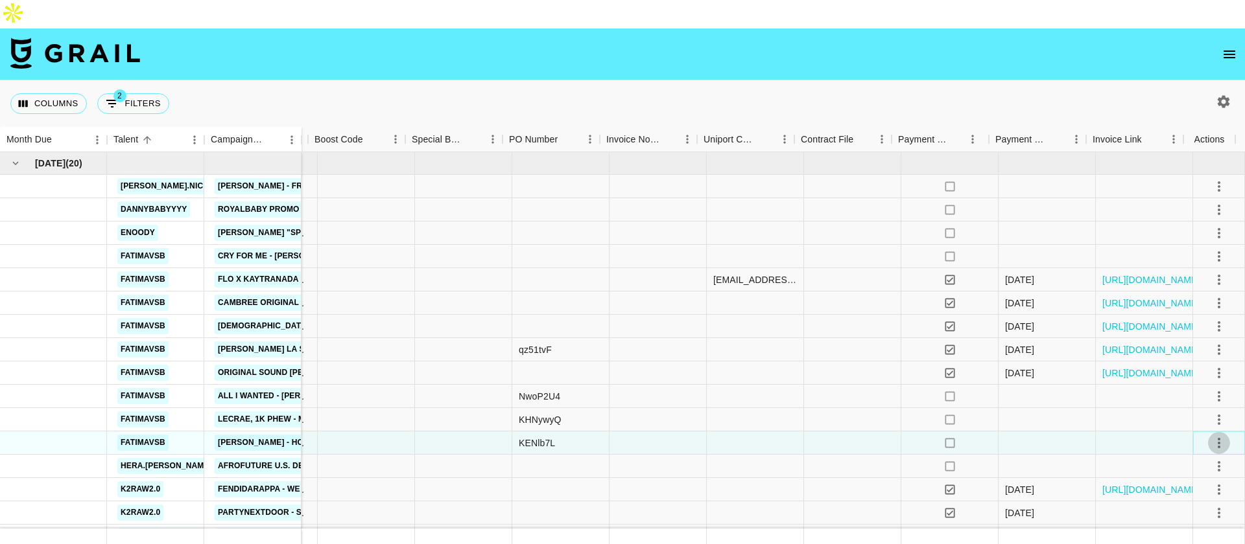
click at [1214, 436] on icon "select merge strategy" at bounding box center [1219, 444] width 16 height 16
click at [1187, 294] on li "Confirm" at bounding box center [1203, 293] width 84 height 23
click at [1199, 336] on li "Draft Created" at bounding box center [1203, 340] width 84 height 23
click at [1095, 432] on div at bounding box center [1143, 443] width 97 height 23
click at [1211, 412] on icon "select merge strategy" at bounding box center [1219, 420] width 16 height 16
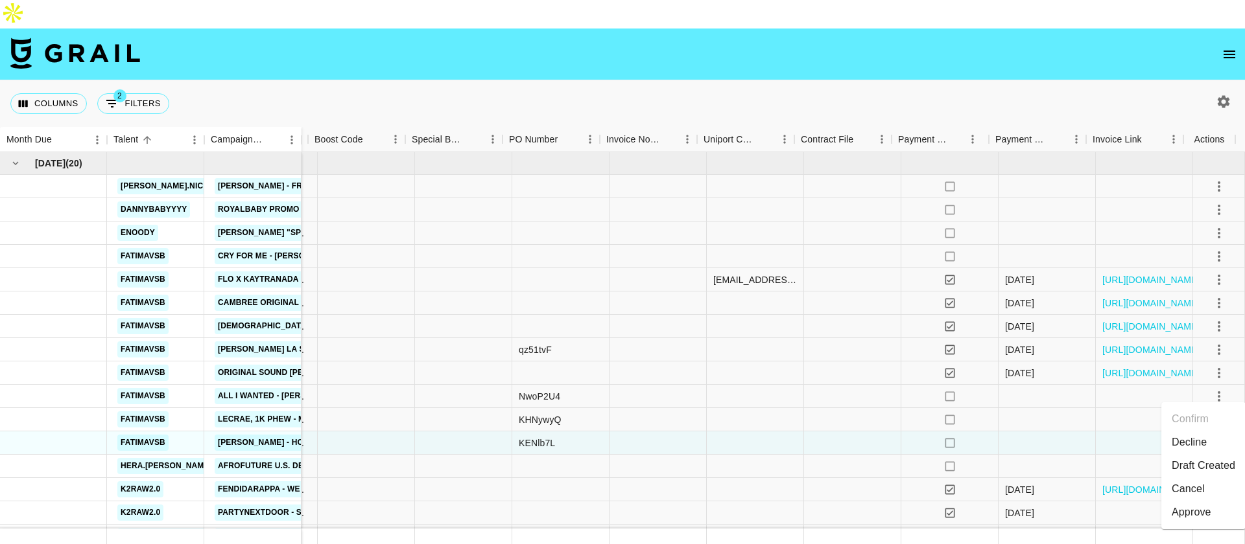
click at [1197, 456] on li "Draft Created" at bounding box center [1203, 465] width 84 height 23
click at [675, 455] on div at bounding box center [657, 466] width 97 height 23
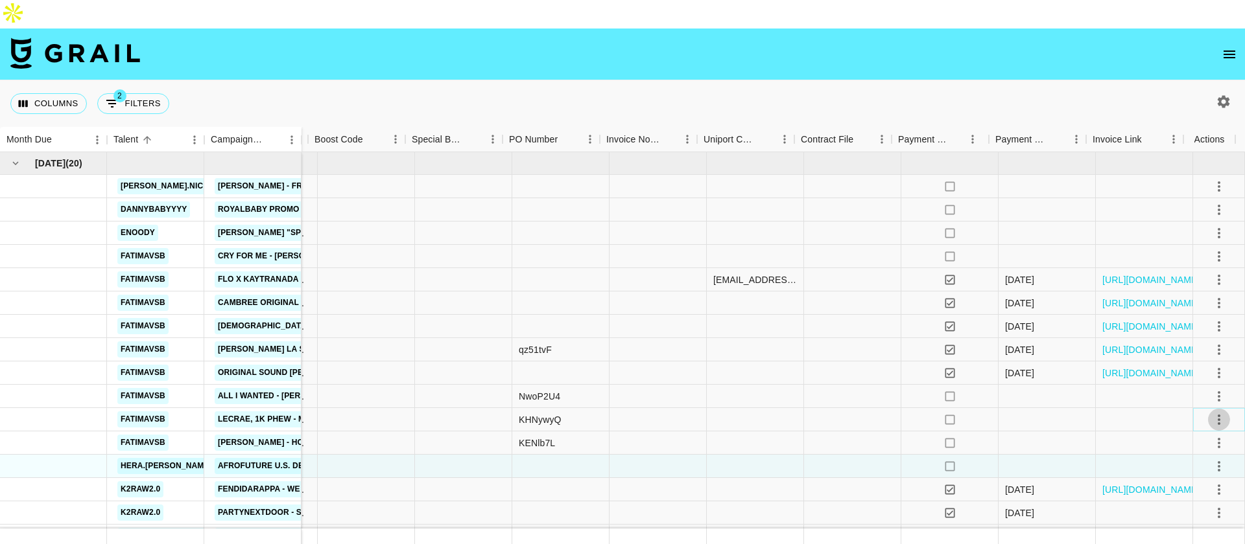
click at [1211, 412] on icon "select merge strategy" at bounding box center [1219, 420] width 16 height 16
click at [1188, 507] on div "Approve" at bounding box center [1191, 513] width 40 height 16
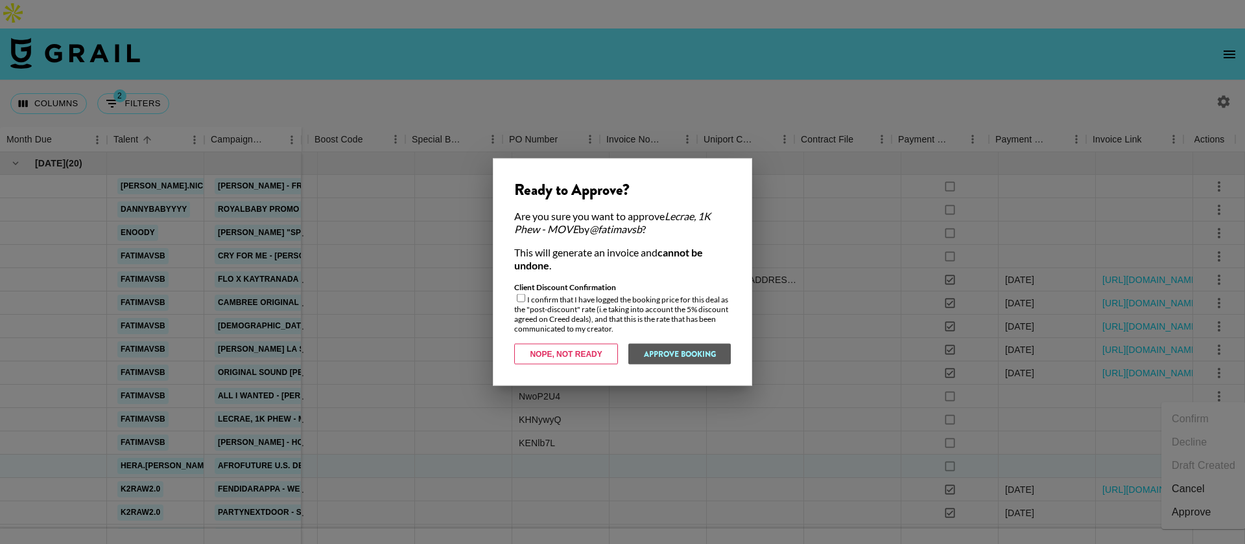
click at [518, 301] on input "checkbox" at bounding box center [521, 298] width 8 height 8
checkbox input "true"
click at [643, 350] on button "Approve Booking" at bounding box center [678, 354] width 103 height 21
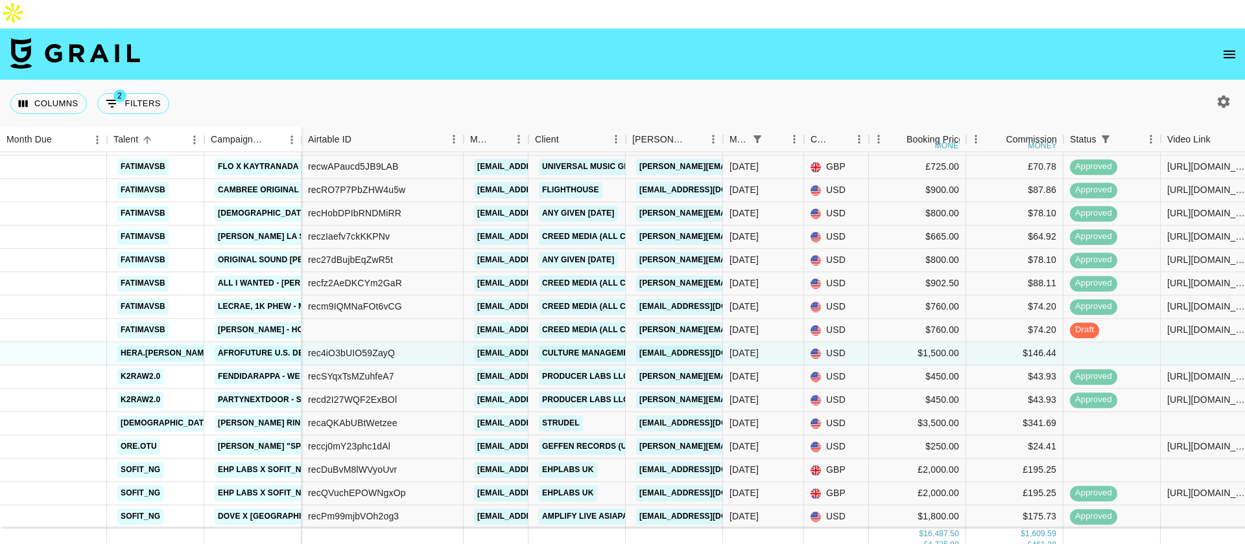
scroll to position [123, 0]
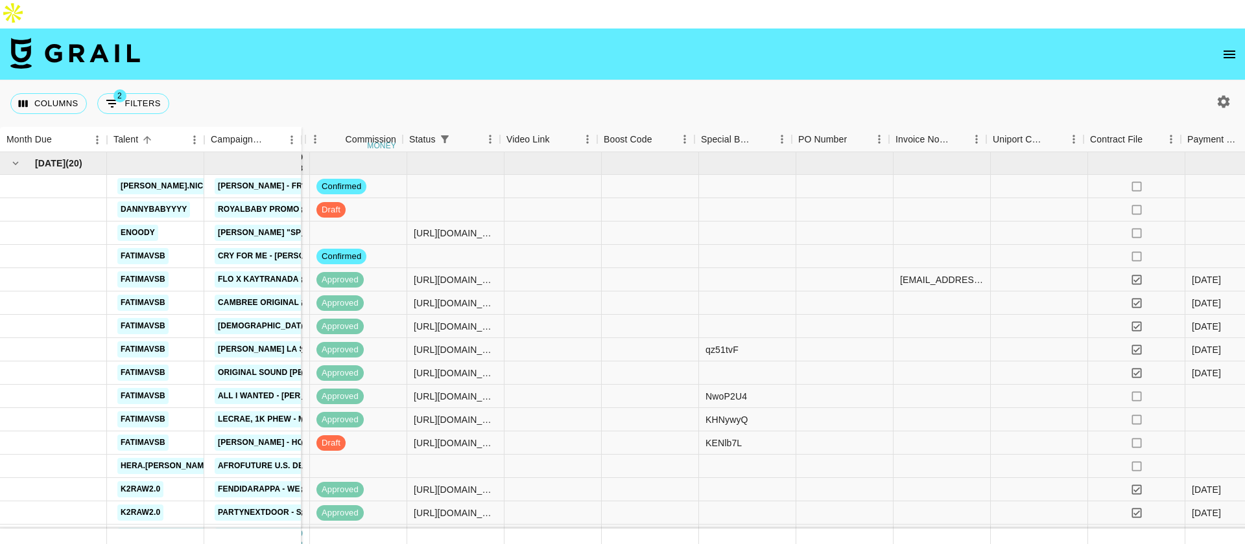
scroll to position [0, 950]
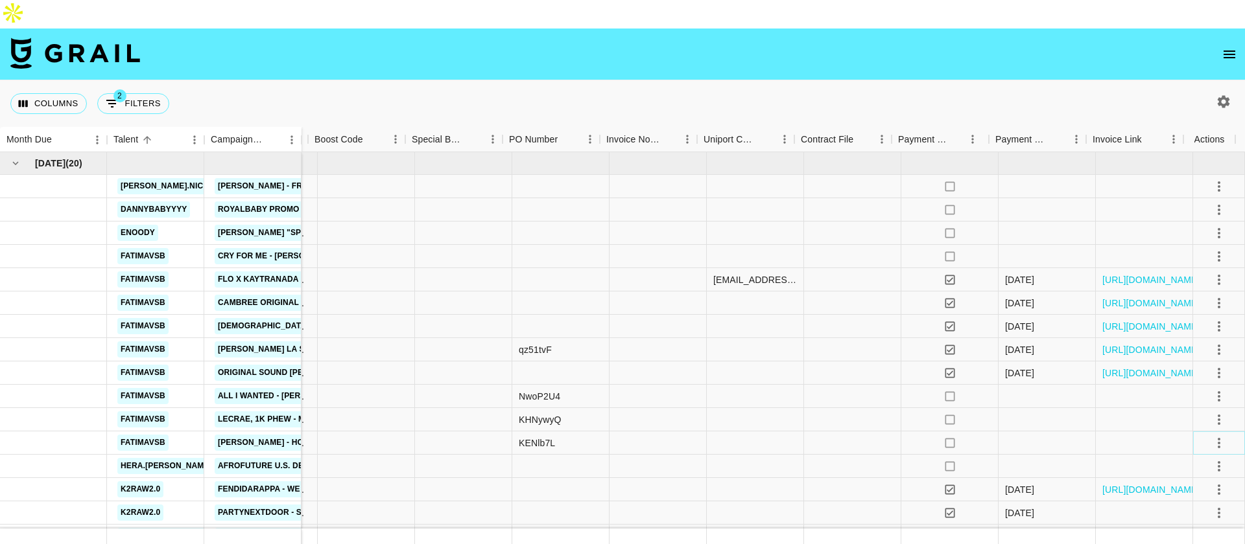
click at [1213, 436] on icon "select merge strategy" at bounding box center [1219, 444] width 16 height 16
click at [1197, 395] on li "Approve" at bounding box center [1203, 386] width 84 height 23
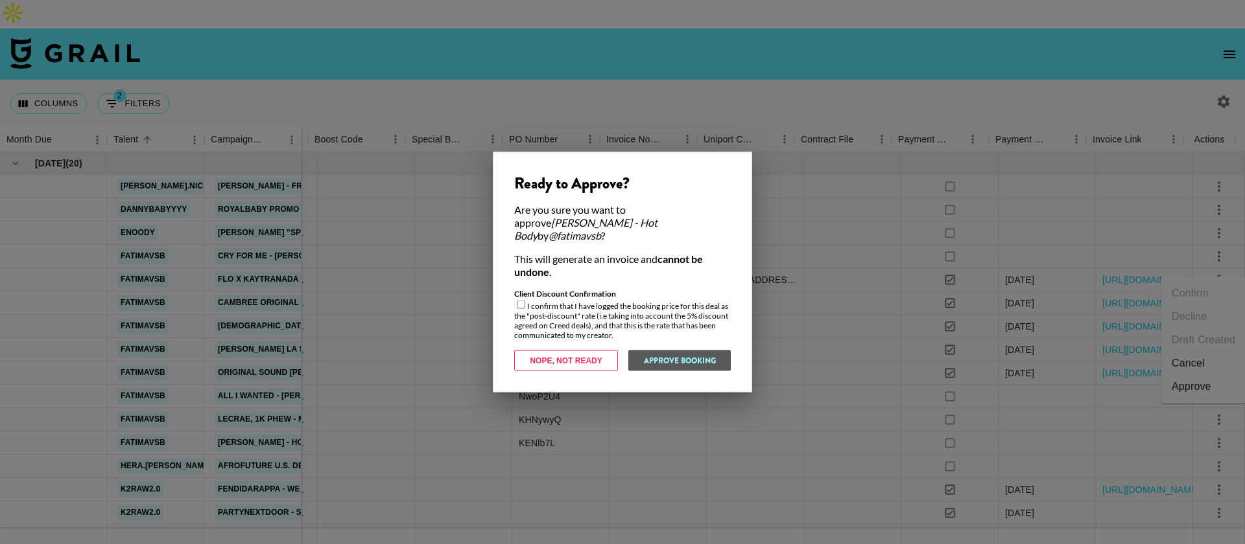
click at [521, 301] on input "checkbox" at bounding box center [521, 305] width 8 height 8
checkbox input "true"
click at [628, 342] on div "Ready to Approve? Are you sure you want to approve [PERSON_NAME] - Hot Body by …" at bounding box center [622, 272] width 259 height 240
click at [637, 351] on button "Approve Booking" at bounding box center [678, 361] width 103 height 21
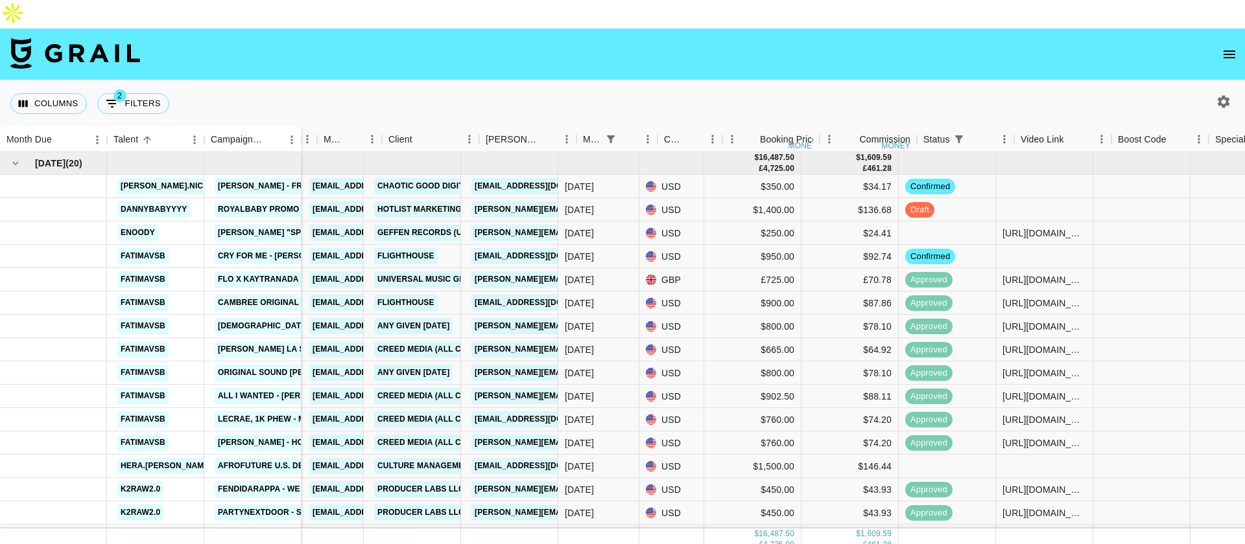
scroll to position [0, 139]
